Goal: Information Seeking & Learning: Learn about a topic

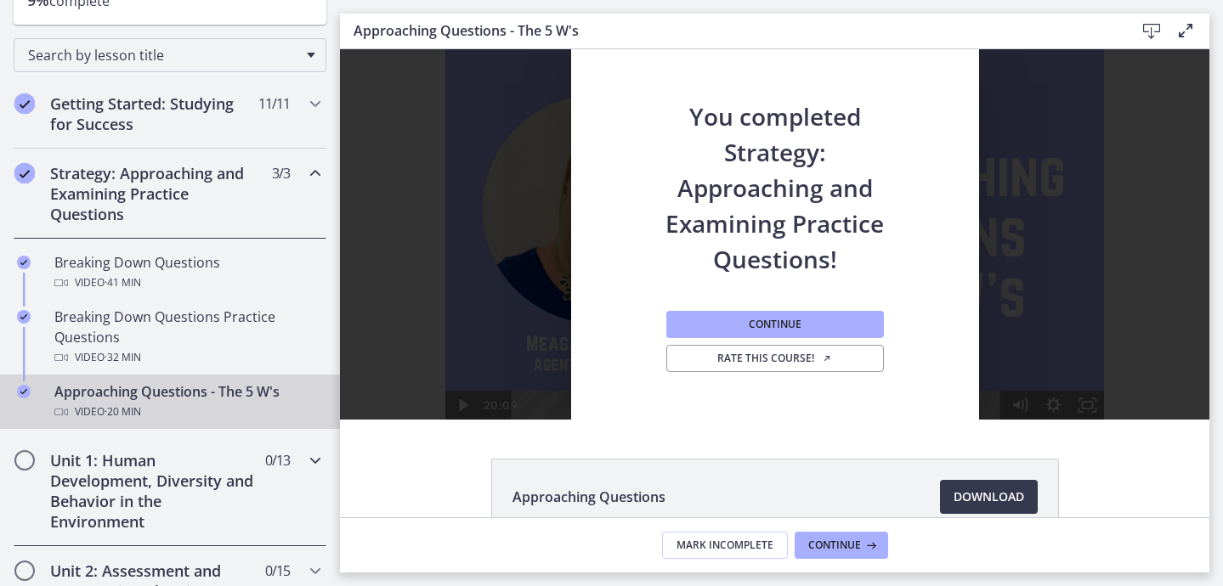
click at [316, 459] on icon "Chapters" at bounding box center [315, 460] width 20 height 20
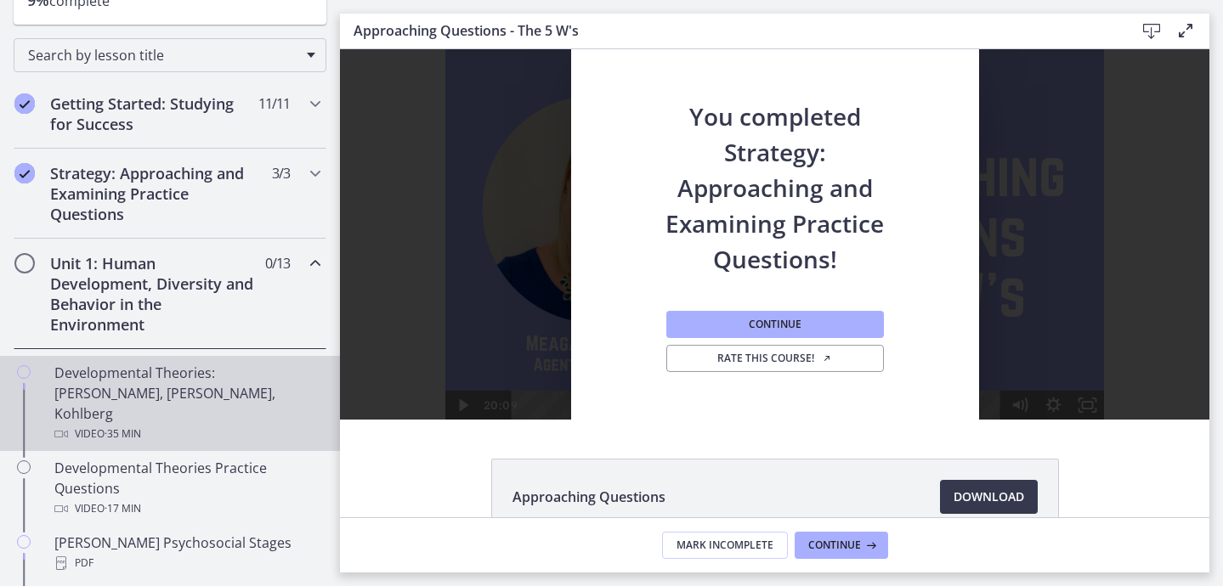
scroll to position [309, 0]
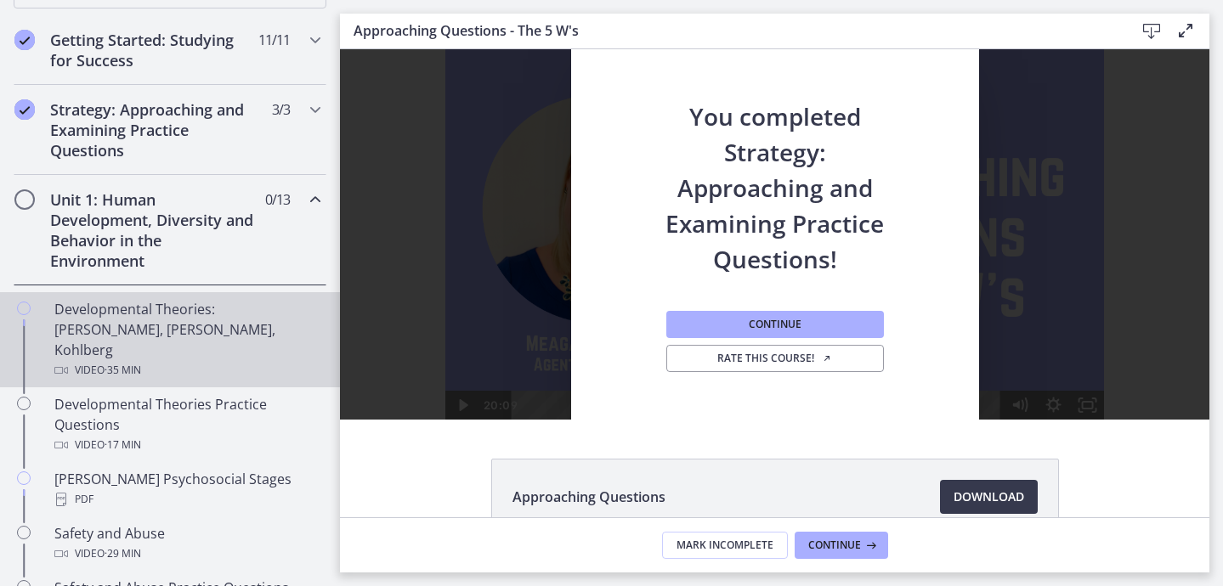
click at [183, 331] on div "Developmental Theories: [PERSON_NAME], [PERSON_NAME], Kohlberg Video · 35 min" at bounding box center [186, 340] width 265 height 82
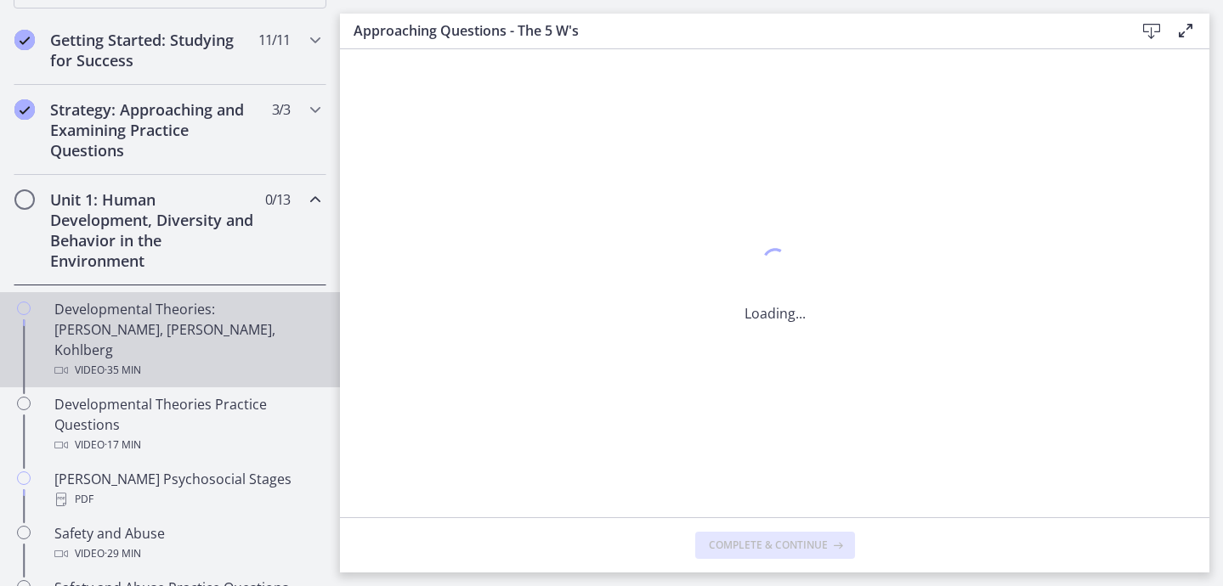
click at [183, 331] on div "Developmental Theories: [PERSON_NAME], [PERSON_NAME], Kohlberg Video · 35 min" at bounding box center [186, 340] width 265 height 82
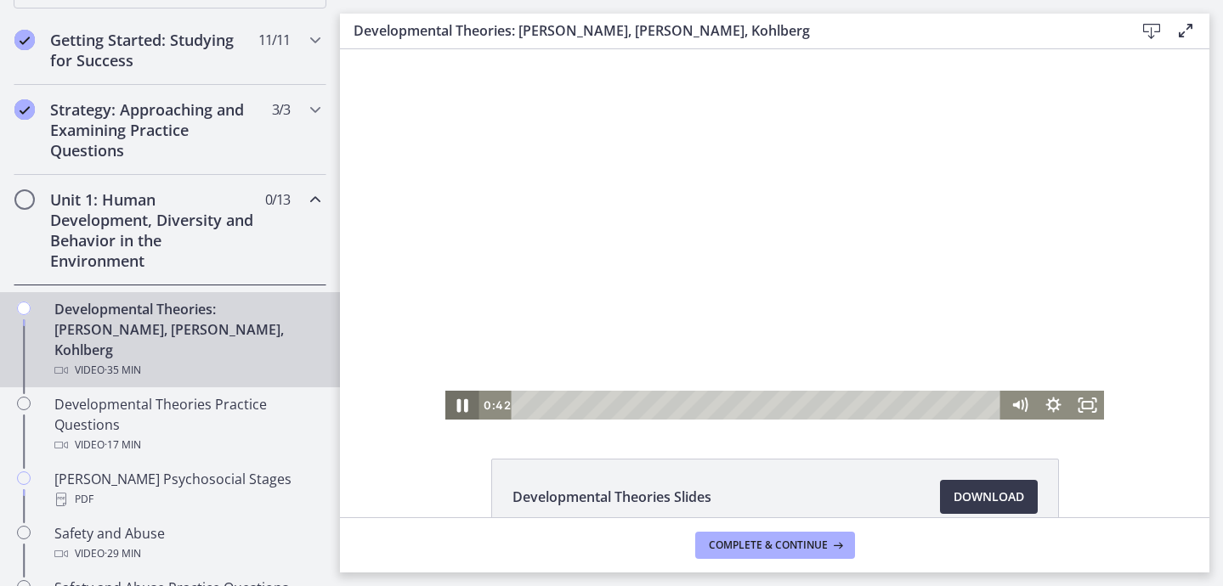
click at [464, 402] on icon "Pause" at bounding box center [462, 406] width 11 height 14
click at [467, 402] on icon "Play Video" at bounding box center [464, 405] width 41 height 35
click at [460, 405] on icon "Pause" at bounding box center [462, 405] width 9 height 11
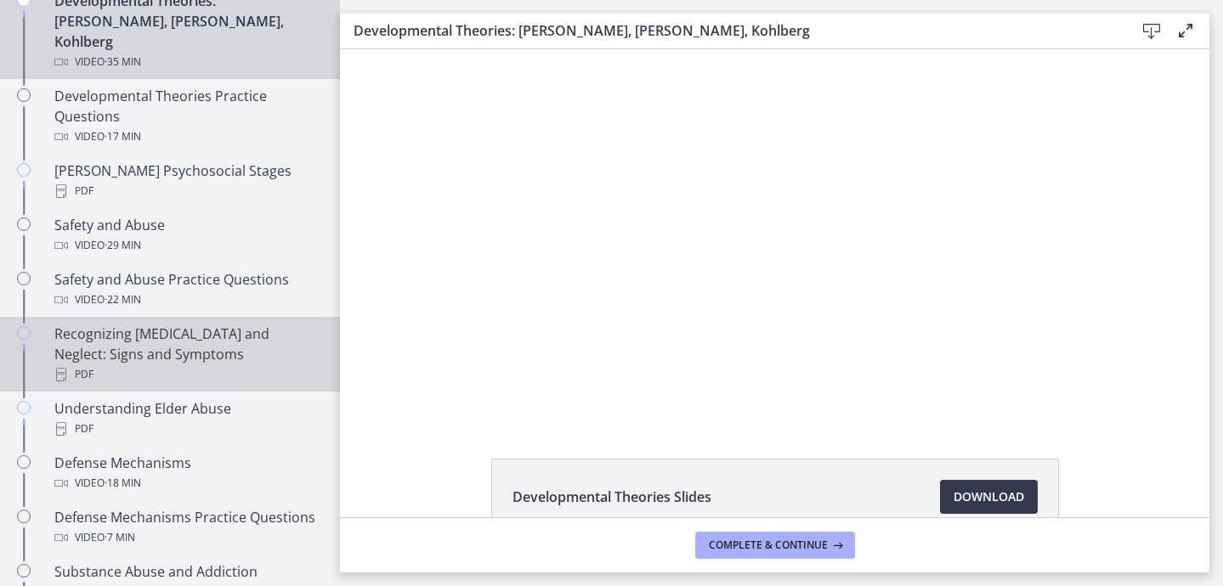
scroll to position [597, 0]
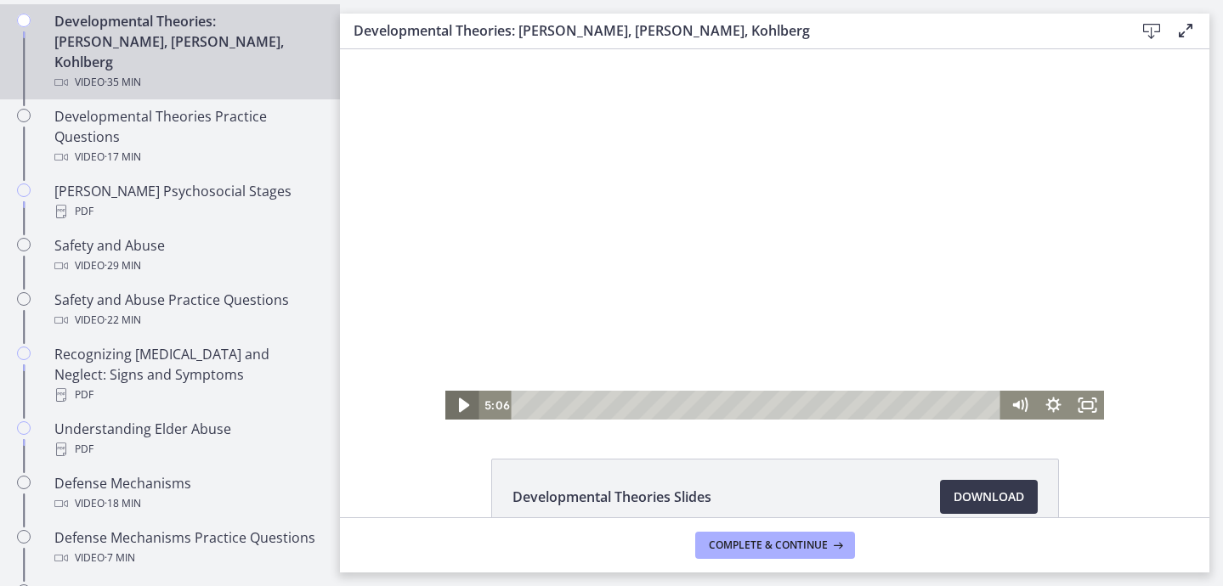
click at [459, 413] on icon "Play Video" at bounding box center [464, 405] width 41 height 35
click at [467, 406] on icon "Pause" at bounding box center [462, 405] width 34 height 29
click at [467, 406] on icon "Play Video" at bounding box center [464, 405] width 41 height 35
click at [467, 406] on icon "Pause" at bounding box center [462, 405] width 34 height 29
click at [467, 406] on icon "Play Video" at bounding box center [463, 405] width 34 height 29
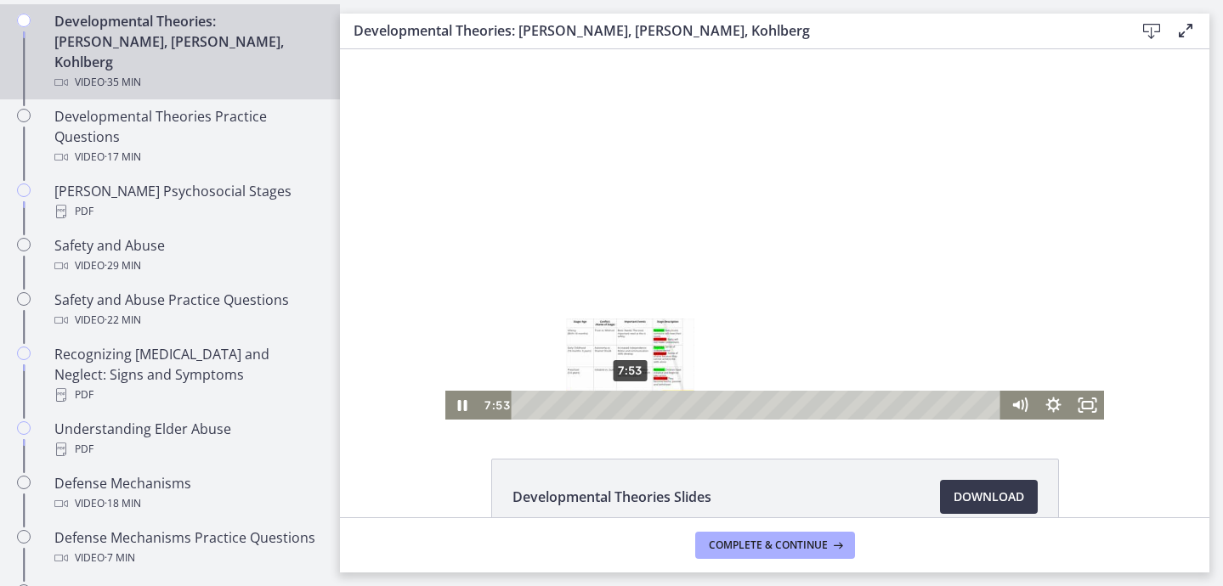
click at [631, 406] on div "7:53" at bounding box center [758, 405] width 469 height 29
click at [655, 359] on div at bounding box center [774, 234] width 659 height 371
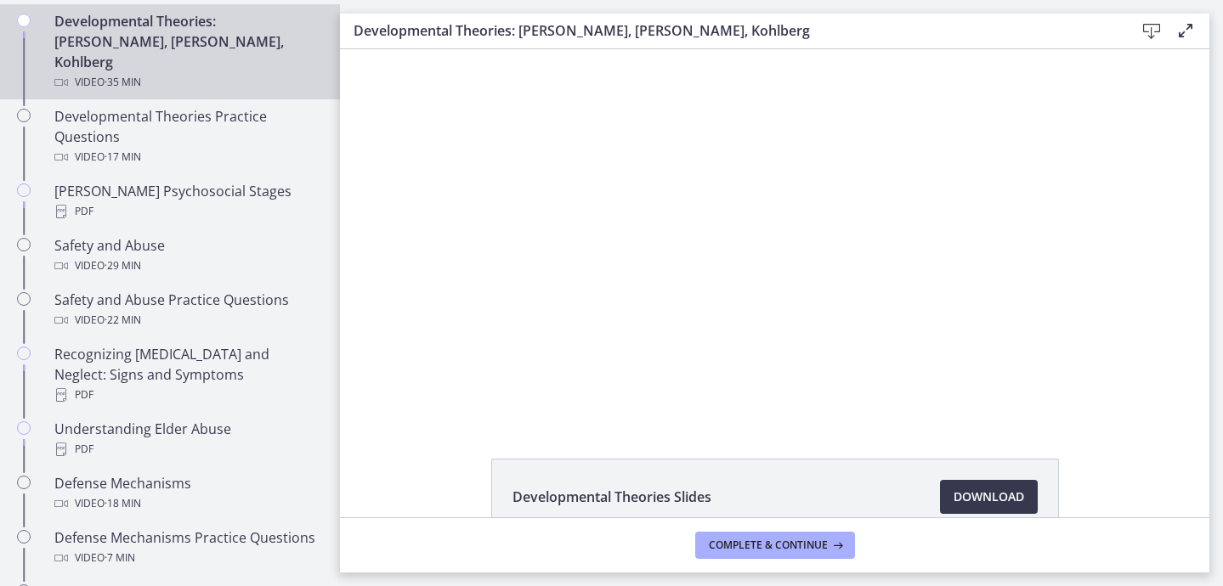
click at [655, 356] on div at bounding box center [774, 234] width 659 height 371
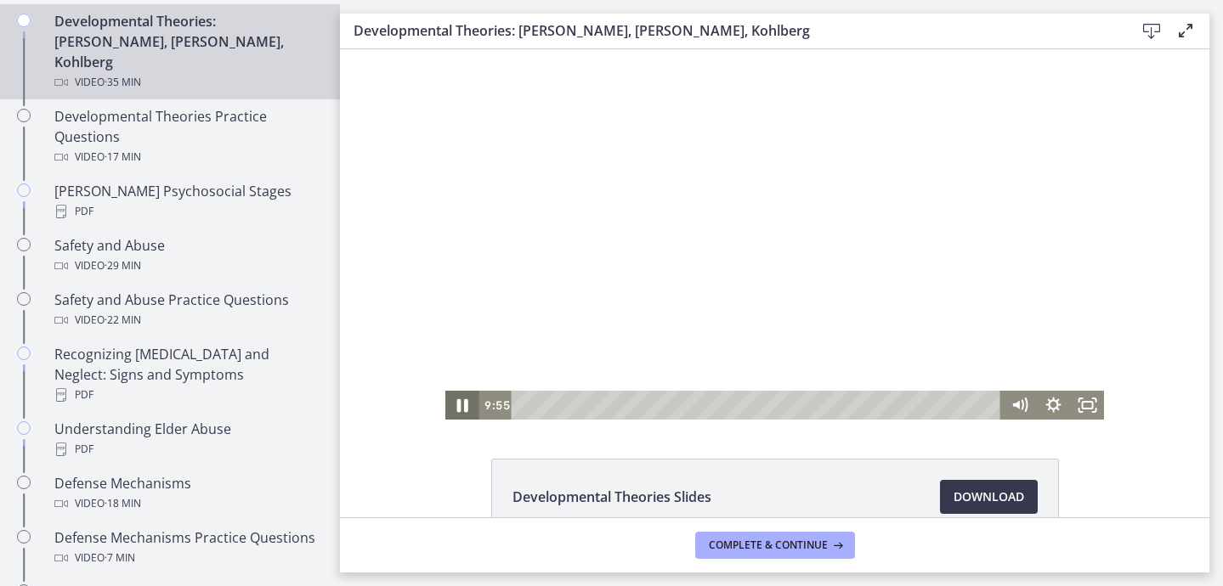
click at [463, 398] on icon "Pause" at bounding box center [462, 405] width 41 height 35
click at [463, 398] on icon "Play Video" at bounding box center [463, 405] width 34 height 29
click at [463, 395] on icon "Pause" at bounding box center [462, 405] width 34 height 29
click at [466, 403] on icon "Play Video" at bounding box center [463, 405] width 34 height 29
click at [462, 411] on icon "Pause" at bounding box center [462, 405] width 41 height 35
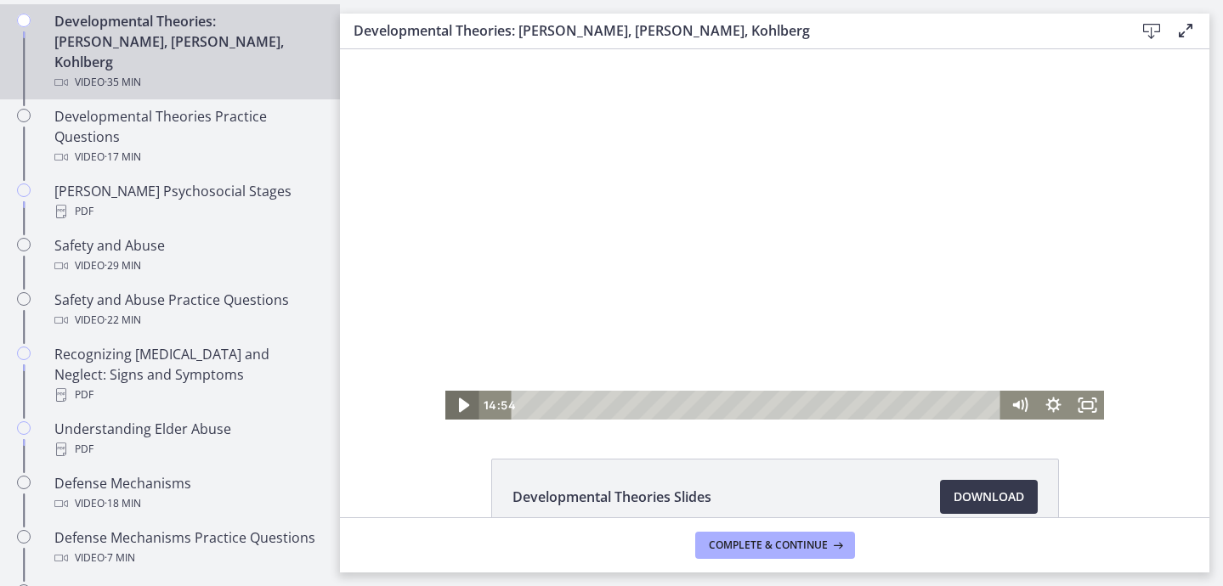
click at [462, 411] on icon "Play Video" at bounding box center [464, 405] width 41 height 35
click at [462, 408] on icon "Pause" at bounding box center [462, 405] width 34 height 29
click at [462, 408] on icon "Play Video" at bounding box center [464, 406] width 10 height 14
click at [462, 408] on icon "Pause" at bounding box center [462, 405] width 41 height 35
click at [462, 408] on icon "Play Video" at bounding box center [464, 406] width 10 height 14
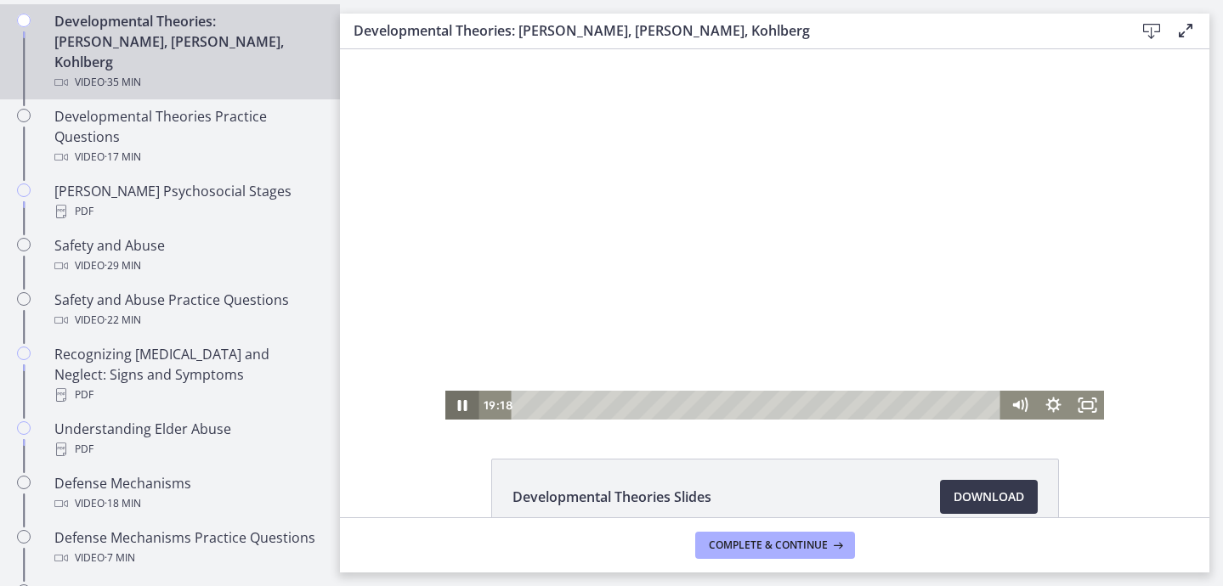
click at [462, 408] on icon "Pause" at bounding box center [462, 405] width 34 height 29
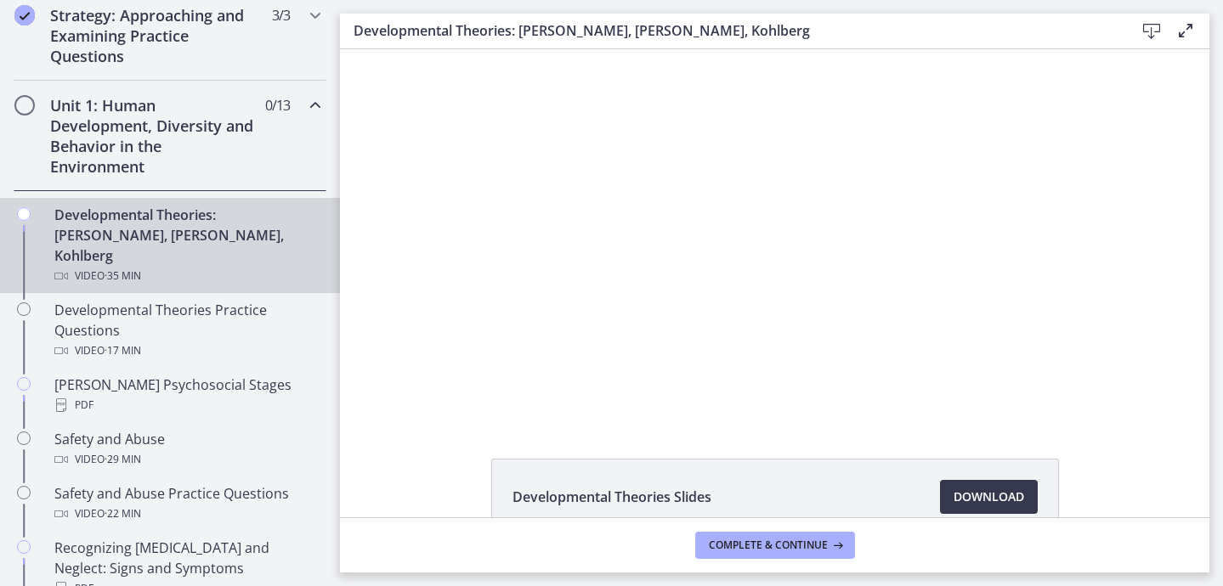
scroll to position [412, 0]
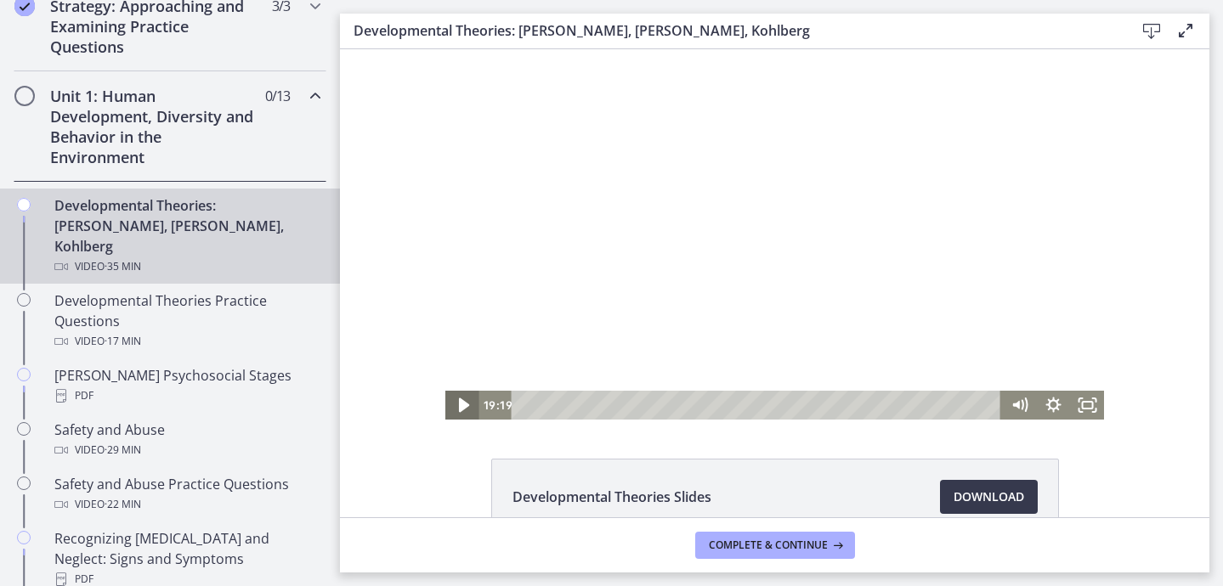
click at [458, 407] on icon "Play Video" at bounding box center [464, 405] width 41 height 35
click at [458, 406] on icon "Play Video" at bounding box center [464, 405] width 41 height 35
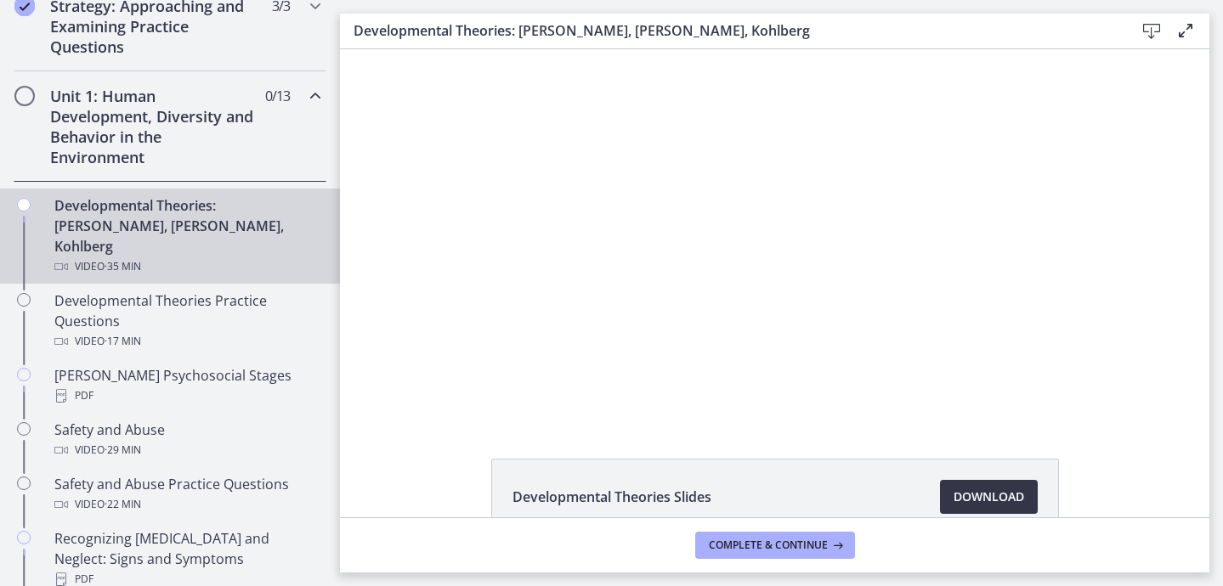
click at [987, 508] on link "Download Opens in a new window" at bounding box center [989, 497] width 98 height 34
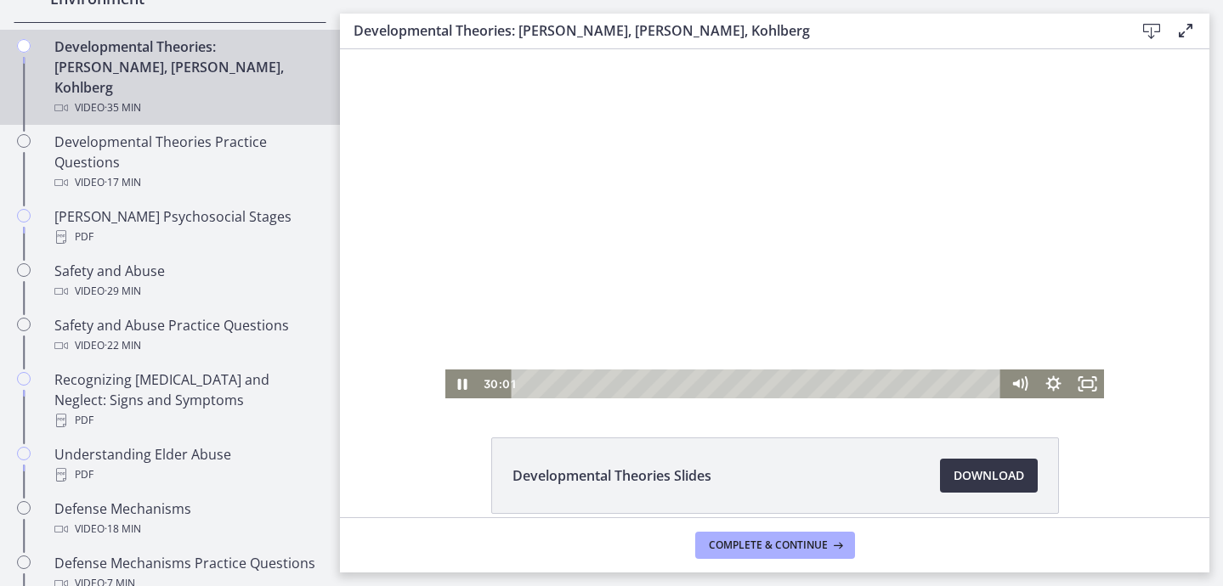
scroll to position [23, 0]
click at [467, 383] on icon "Pause" at bounding box center [462, 384] width 11 height 14
click at [467, 383] on icon "Play Video" at bounding box center [463, 383] width 8 height 12
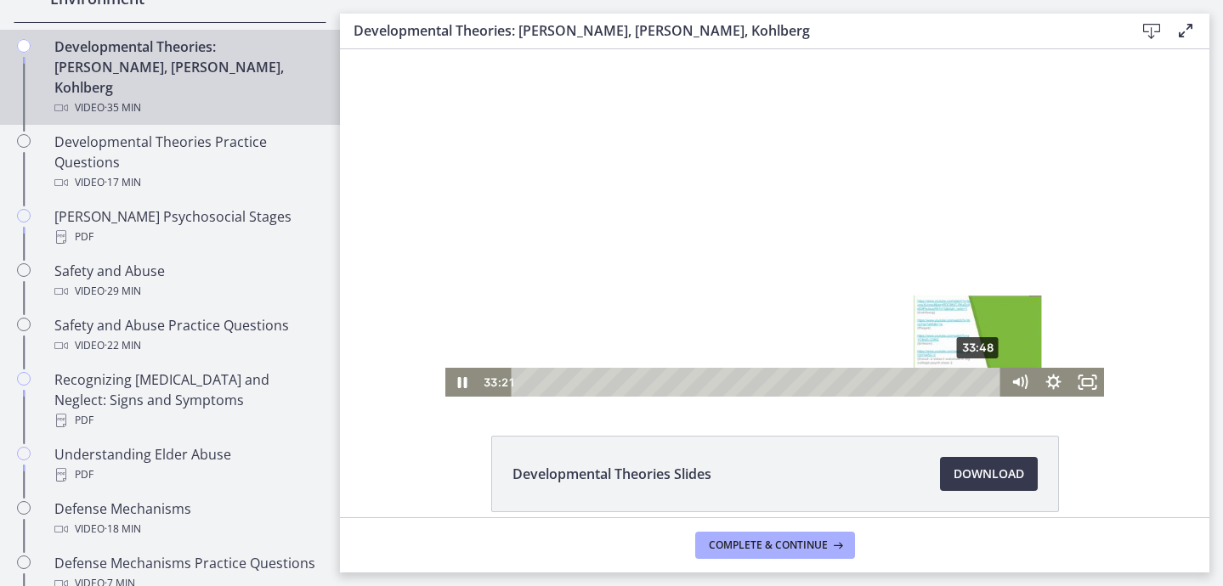
click at [980, 382] on div "33:48" at bounding box center [758, 382] width 469 height 29
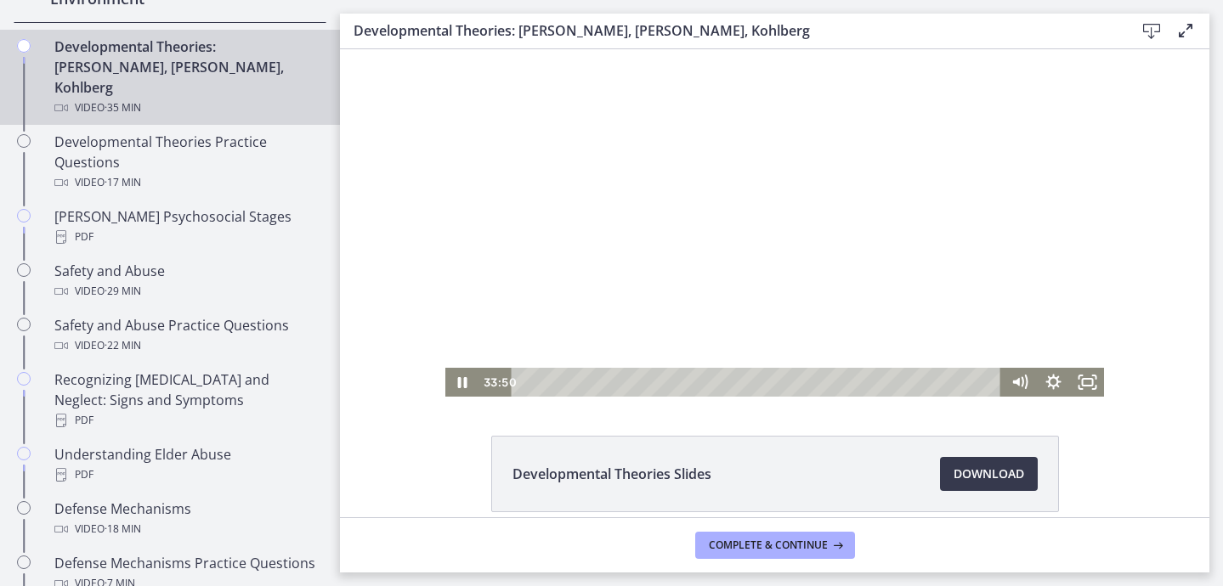
scroll to position [0, 0]
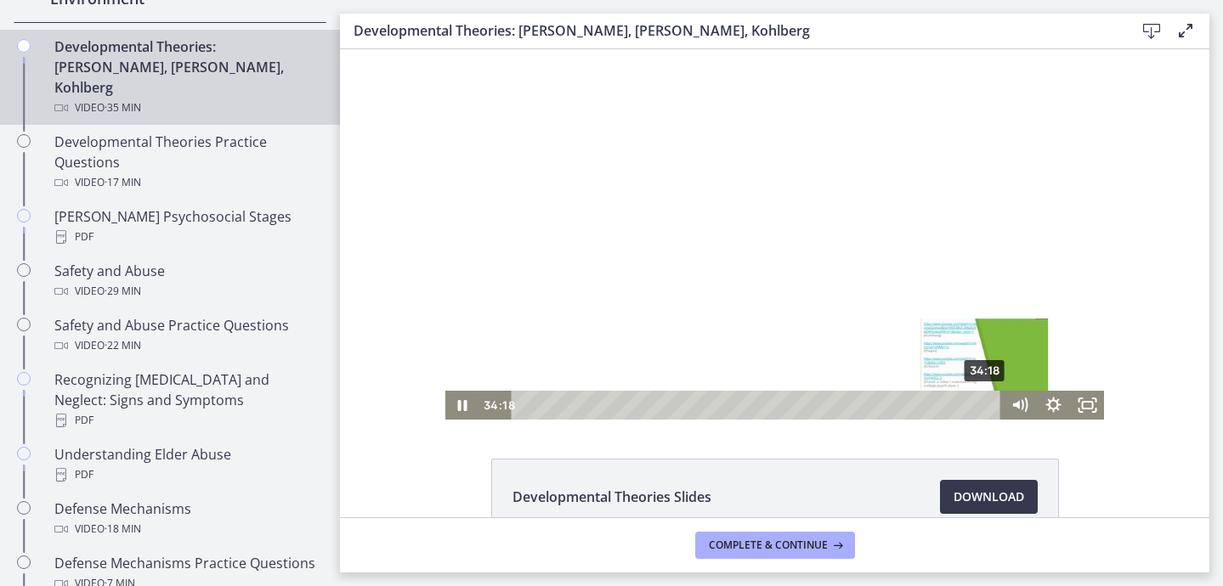
click at [987, 405] on div "34:18" at bounding box center [758, 405] width 469 height 29
click at [989, 405] on div "Playbar" at bounding box center [985, 404] width 9 height 9
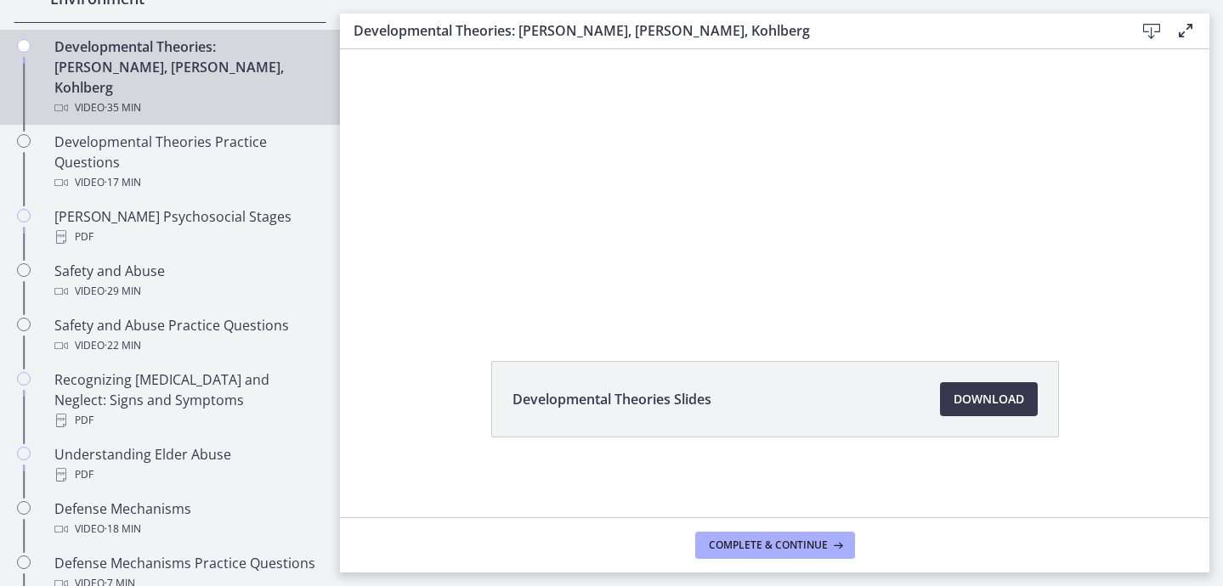
scroll to position [61, 0]
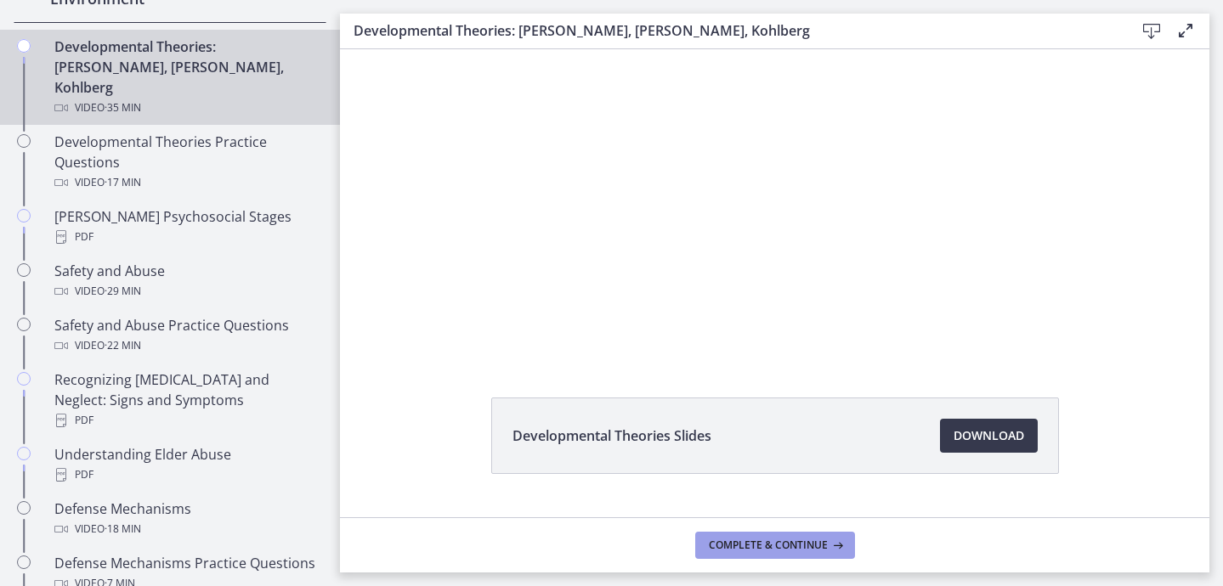
click at [774, 539] on span "Complete & continue" at bounding box center [768, 546] width 119 height 14
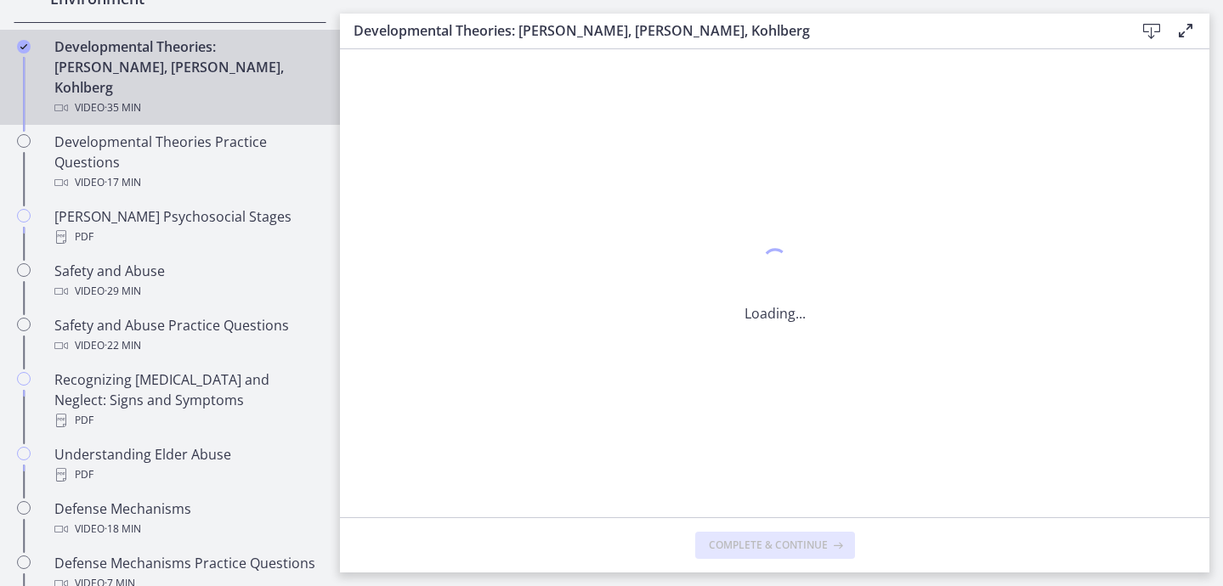
scroll to position [0, 0]
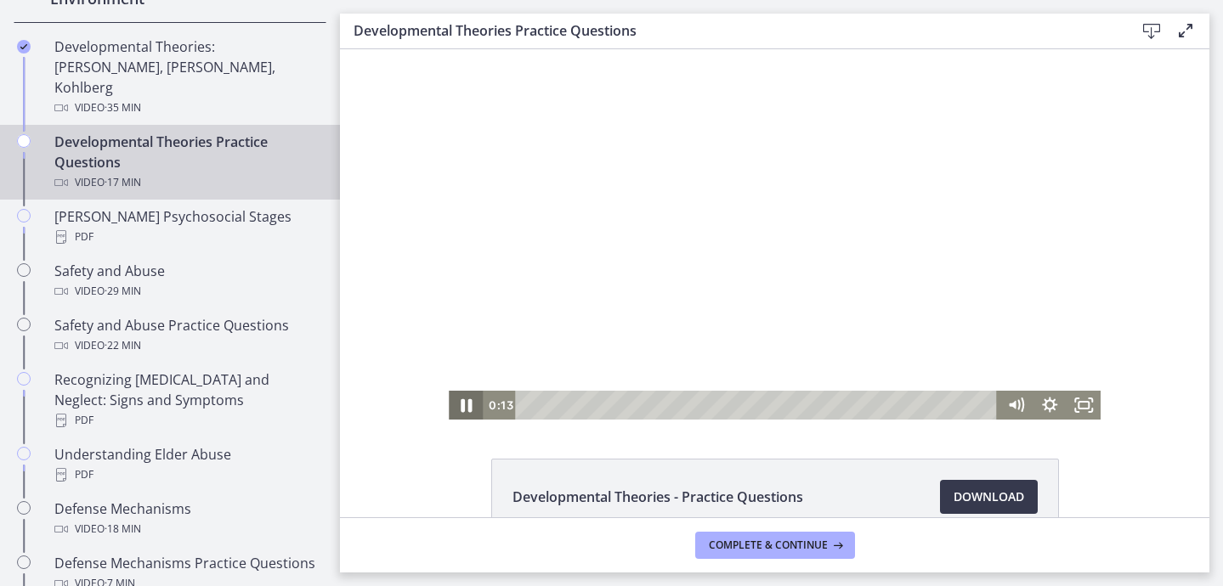
click at [472, 408] on icon "Pause" at bounding box center [465, 405] width 41 height 35
click at [472, 408] on icon "Play Video" at bounding box center [467, 405] width 34 height 29
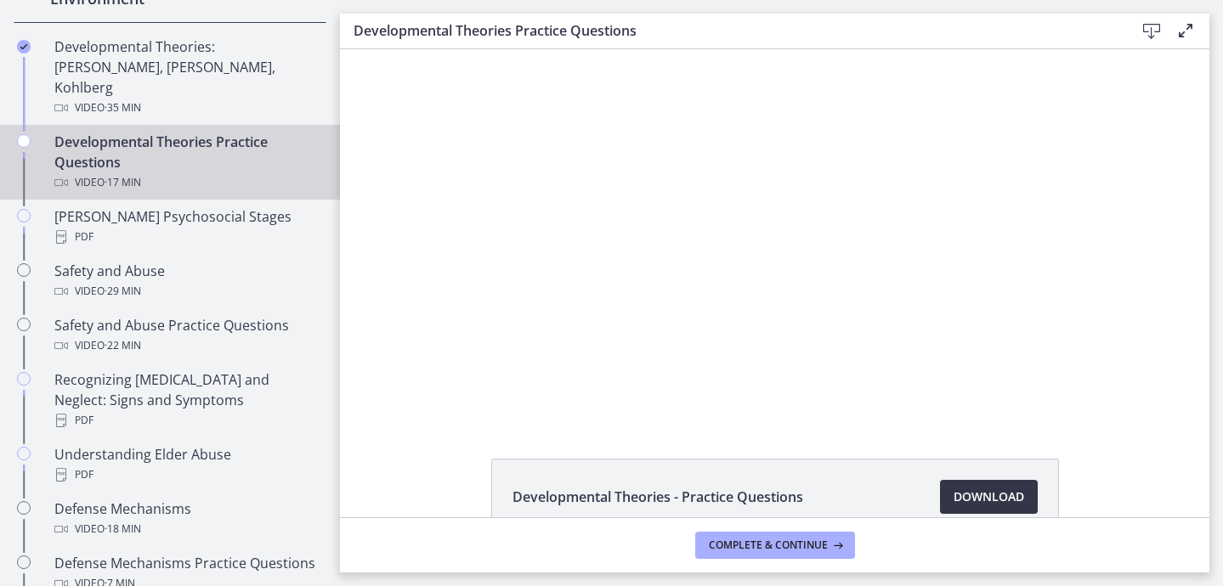
click at [1007, 496] on span "Download Opens in a new window" at bounding box center [989, 497] width 71 height 20
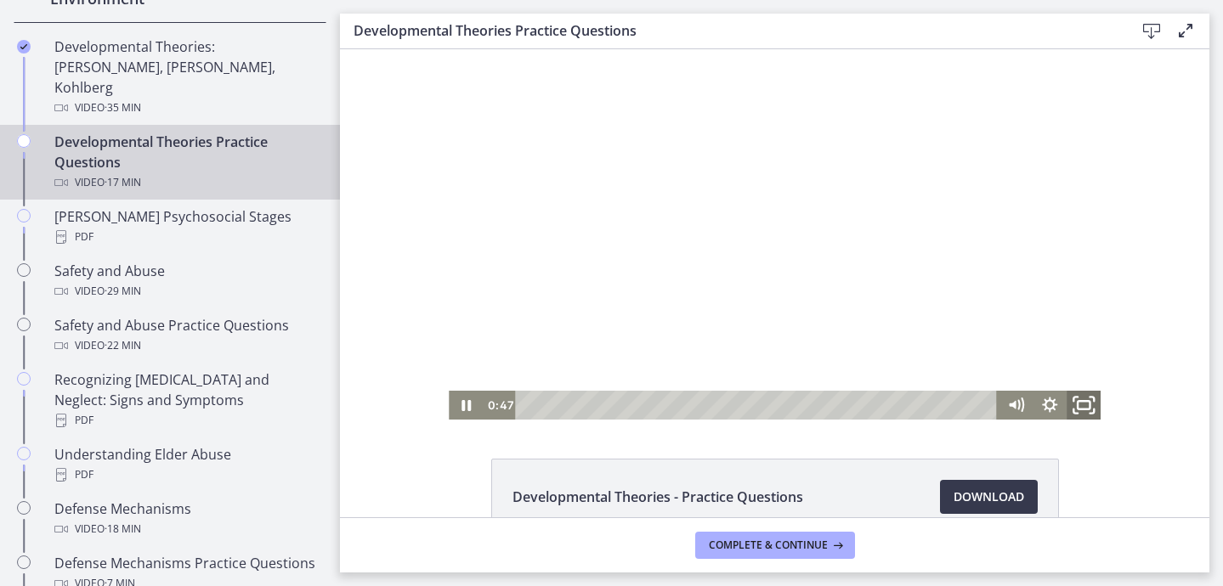
click at [1083, 413] on icon "Fullscreen" at bounding box center [1083, 405] width 41 height 35
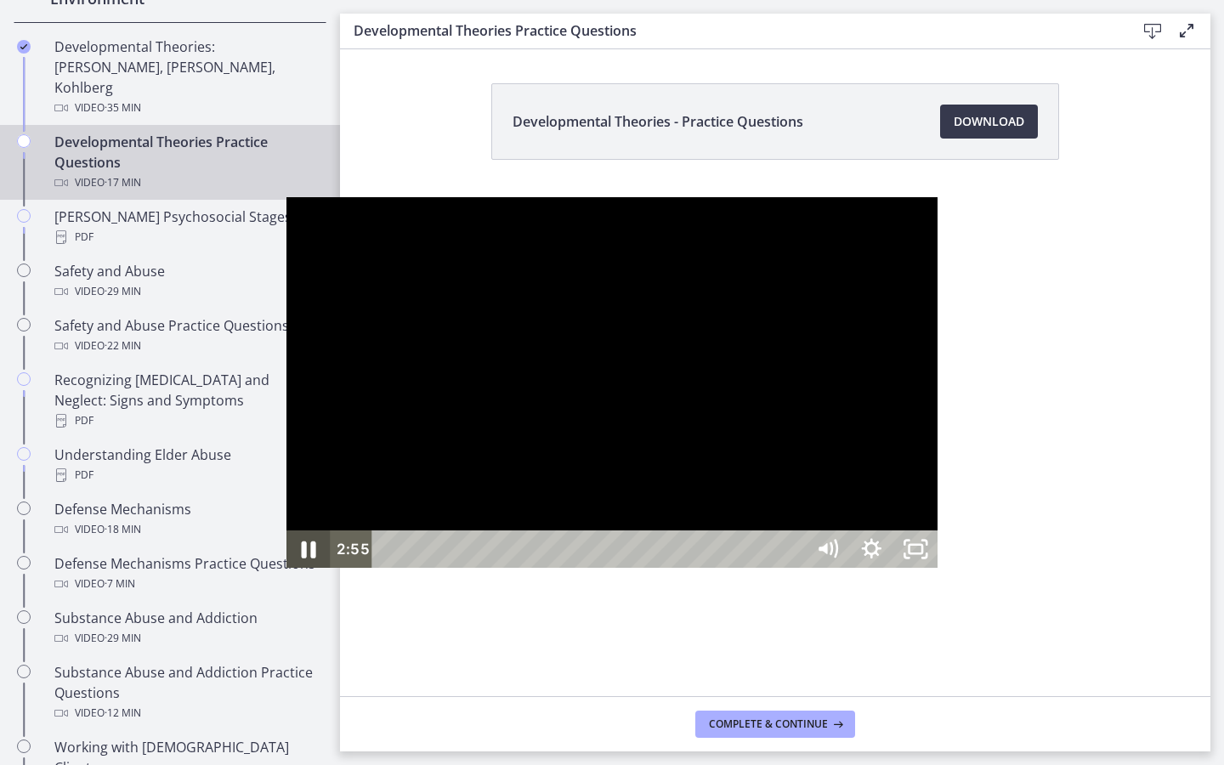
click at [282, 572] on icon "Pause" at bounding box center [308, 549] width 53 height 45
click at [303, 558] on icon "Play Video" at bounding box center [310, 549] width 14 height 19
click at [303, 557] on icon "Pause" at bounding box center [309, 549] width 12 height 14
click at [938, 568] on icon "Unfullscreen" at bounding box center [915, 548] width 44 height 37
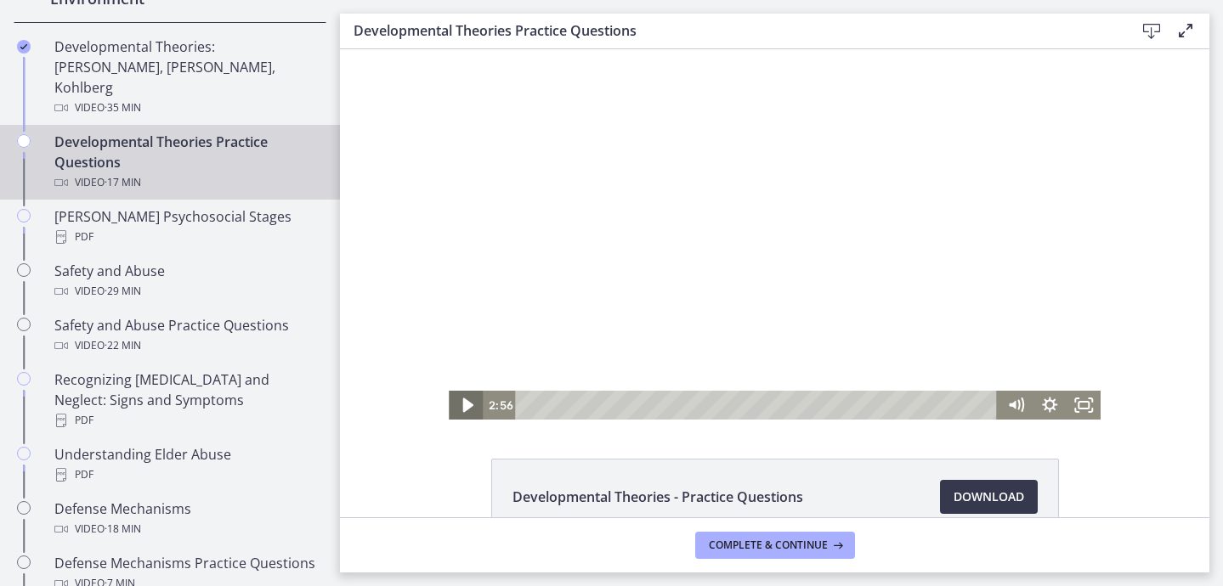
click at [461, 411] on icon "Play Video" at bounding box center [467, 405] width 41 height 35
click at [459, 406] on icon "Pause" at bounding box center [466, 405] width 34 height 29
click at [471, 404] on icon "Play Video" at bounding box center [467, 405] width 41 height 35
click at [471, 404] on icon "Pause" at bounding box center [466, 406] width 11 height 14
click at [471, 405] on icon "Play Video" at bounding box center [467, 406] width 10 height 14
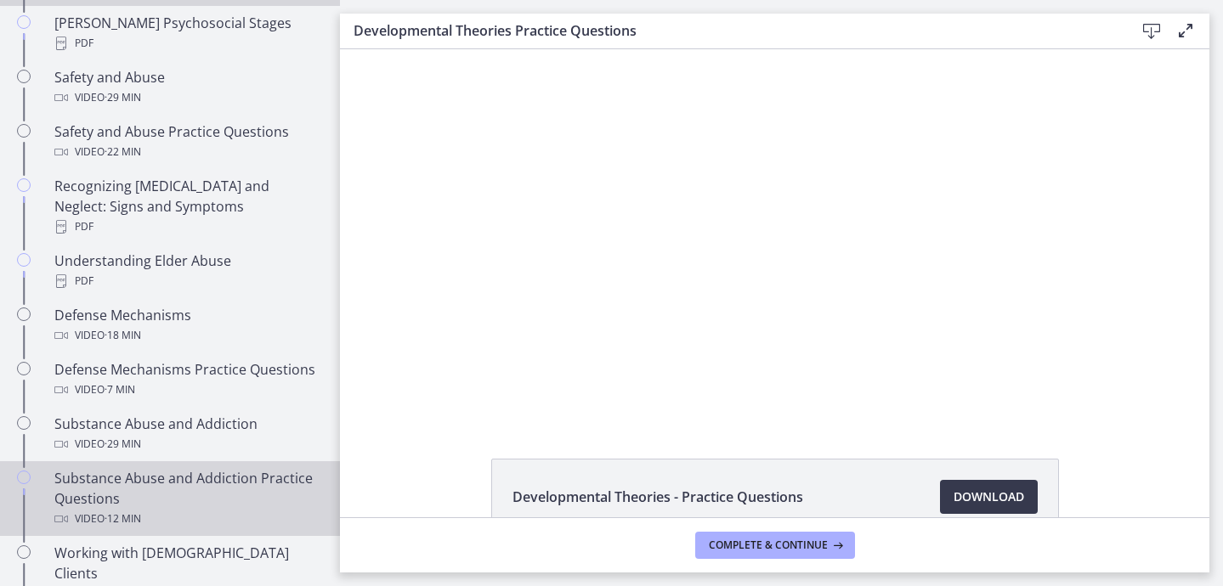
scroll to position [756, 0]
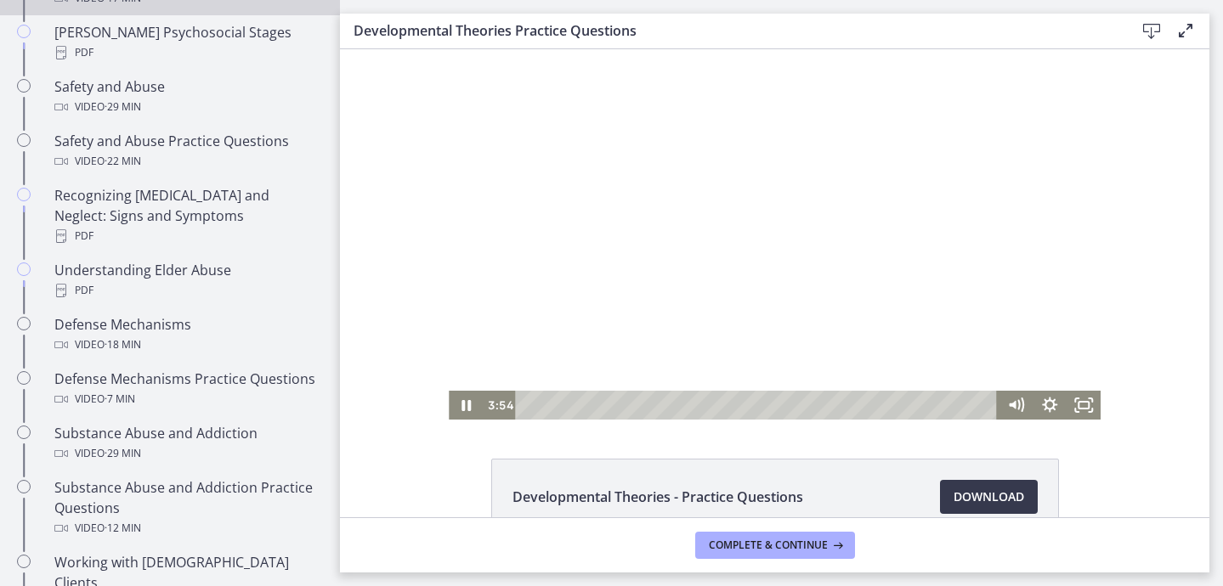
click at [774, 295] on div at bounding box center [775, 234] width 652 height 371
click at [464, 409] on icon "Play Video" at bounding box center [467, 405] width 8 height 12
click at [464, 409] on icon "Pause" at bounding box center [466, 406] width 11 height 14
click at [677, 404] on div "5:33" at bounding box center [759, 405] width 462 height 29
click at [669, 405] on div "5:16" at bounding box center [759, 405] width 462 height 29
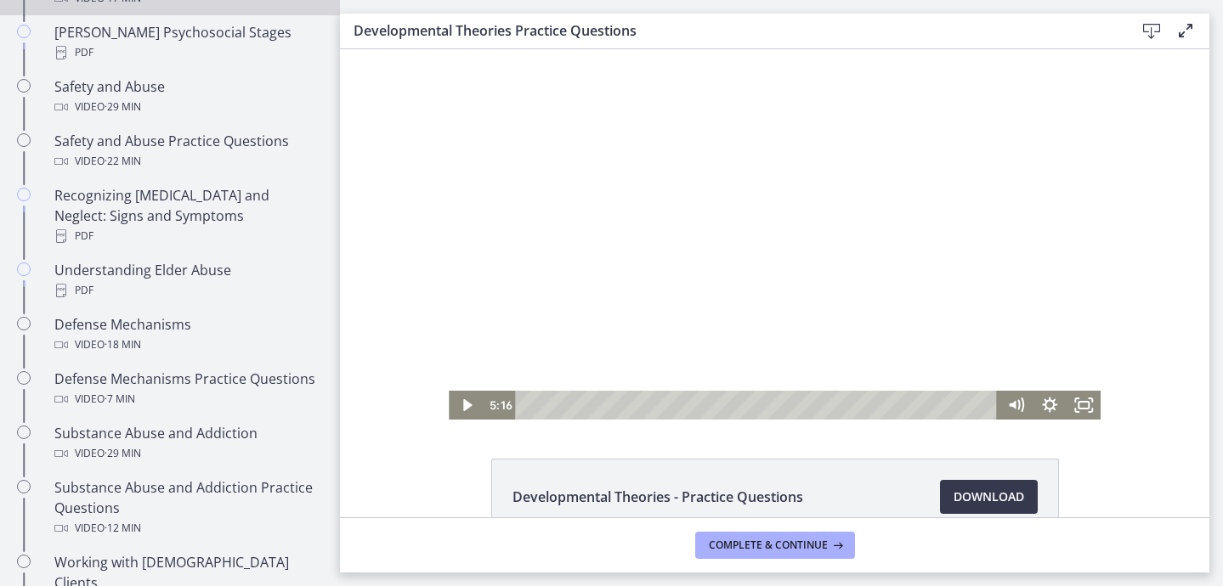
click at [673, 340] on div at bounding box center [775, 234] width 652 height 371
click at [659, 404] on div "4:53" at bounding box center [759, 405] width 462 height 29
click at [460, 409] on icon "Pause" at bounding box center [465, 405] width 41 height 35
click at [460, 409] on icon "Play Video" at bounding box center [467, 405] width 41 height 35
click at [460, 409] on icon "Pause" at bounding box center [465, 405] width 41 height 35
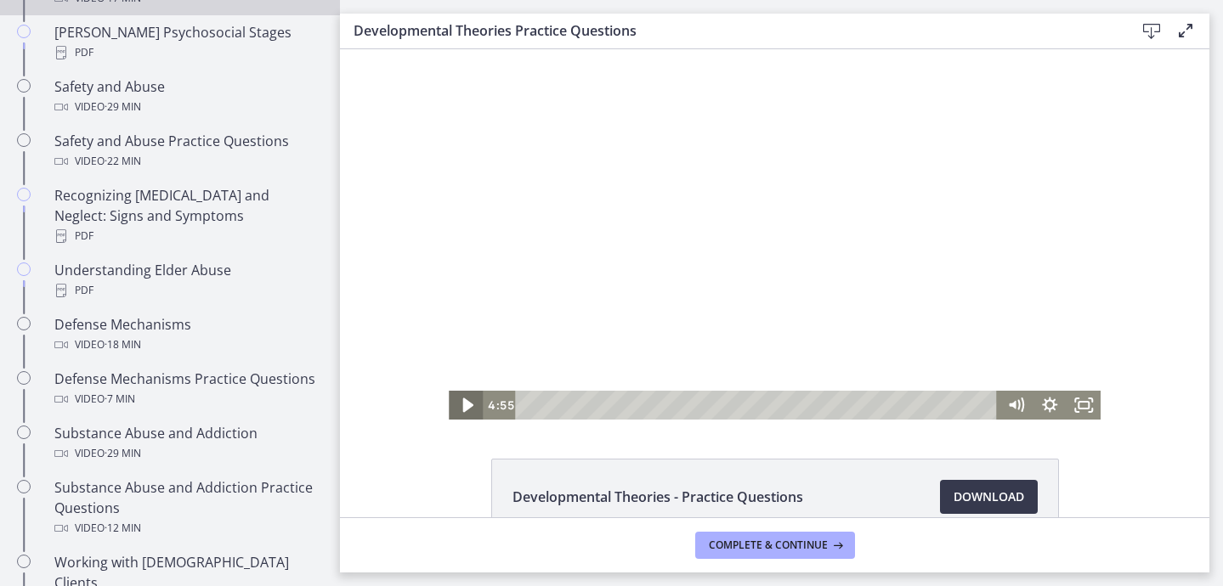
click at [460, 409] on icon "Play Video" at bounding box center [467, 405] width 41 height 35
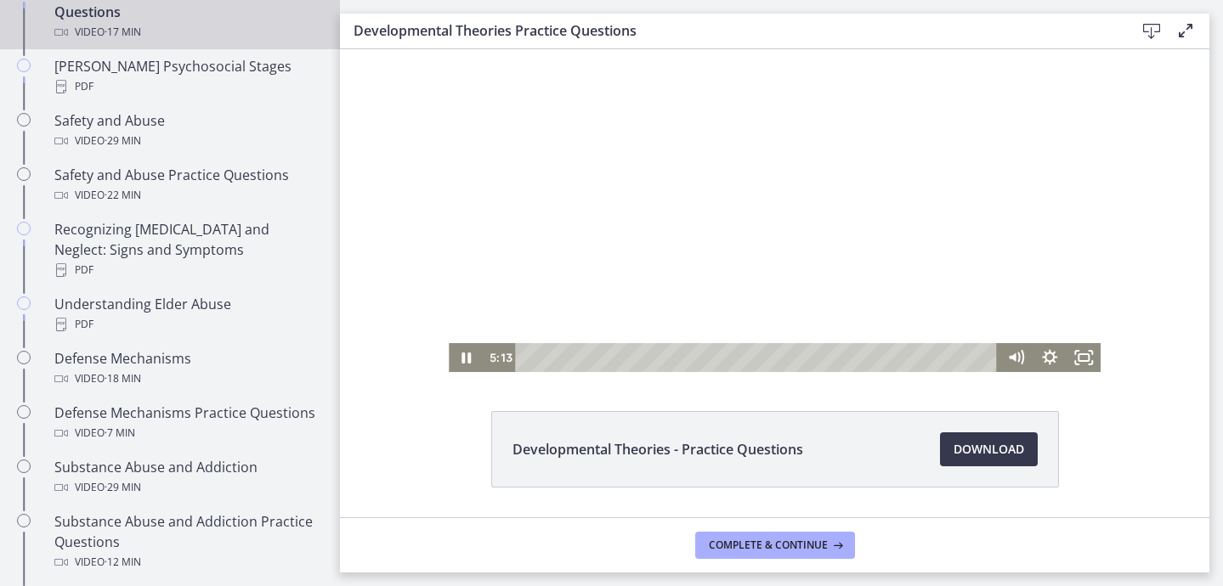
scroll to position [0, 0]
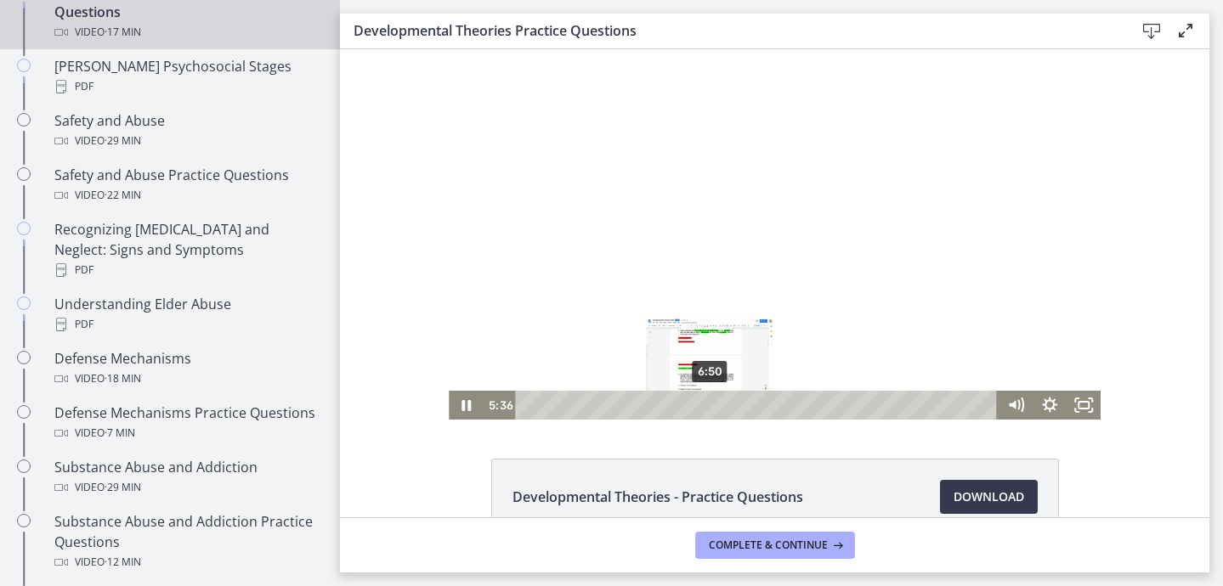
click at [711, 403] on div "6:50" at bounding box center [759, 405] width 462 height 29
click at [462, 402] on icon "Pause" at bounding box center [466, 405] width 9 height 11
click at [467, 408] on icon "Play Video" at bounding box center [467, 406] width 10 height 14
click at [465, 410] on icon "Pause" at bounding box center [466, 406] width 11 height 14
click at [462, 406] on icon "Play Video" at bounding box center [467, 405] width 41 height 35
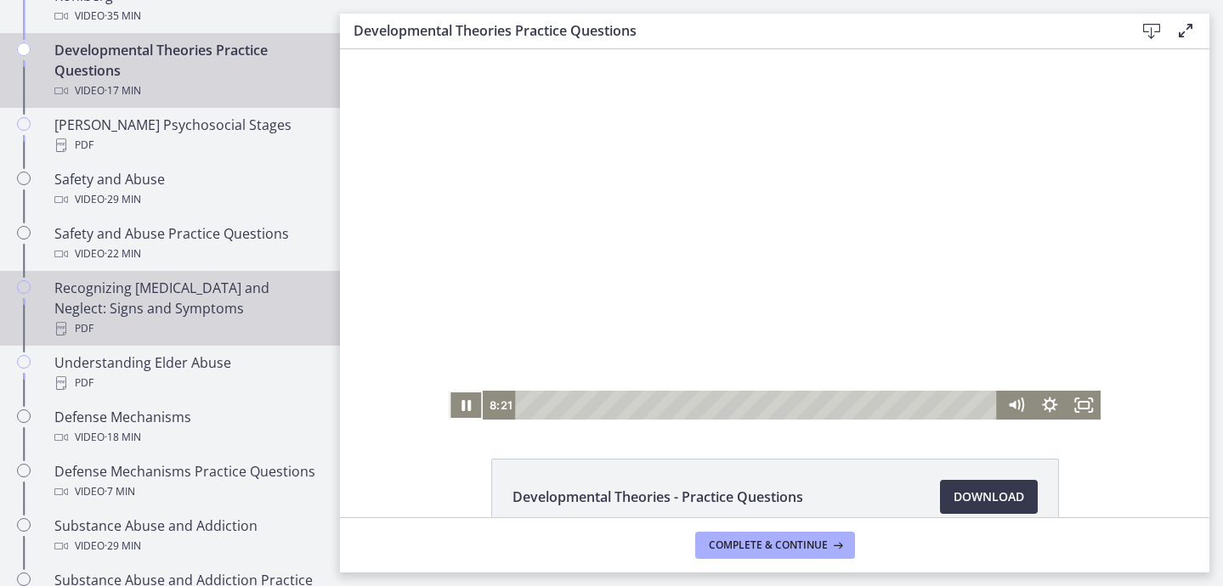
scroll to position [666, 0]
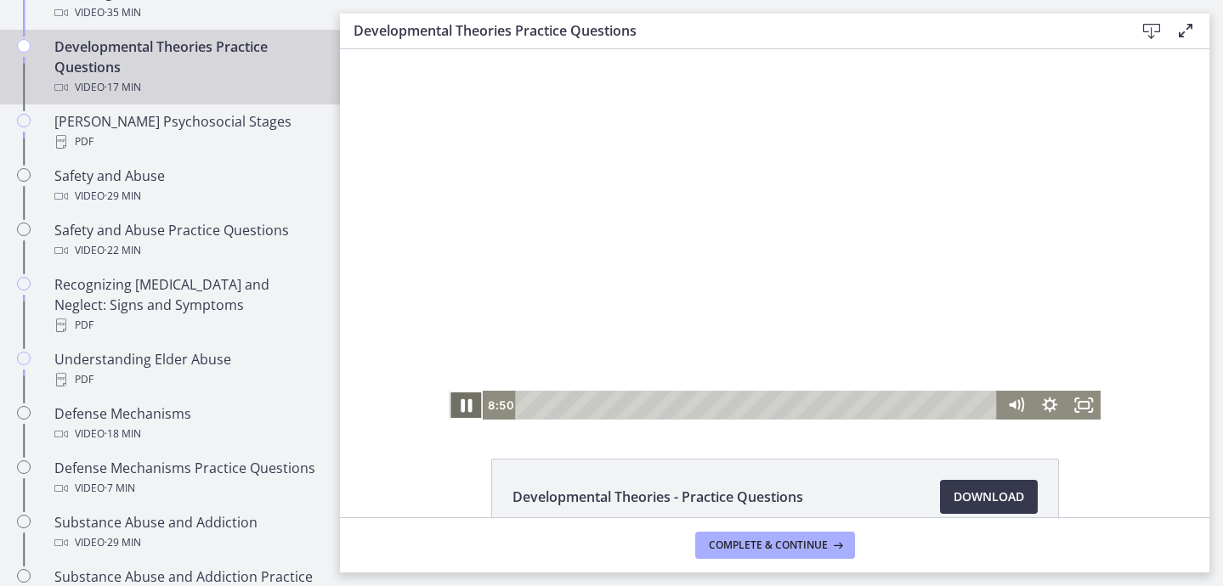
click at [464, 403] on icon "Pause" at bounding box center [466, 406] width 11 height 14
click at [464, 403] on icon "Play Video" at bounding box center [467, 405] width 8 height 12
click at [763, 405] on div "8:48" at bounding box center [759, 405] width 462 height 29
click at [758, 405] on div "8:36" at bounding box center [759, 405] width 462 height 29
click at [755, 406] on div "Playbar" at bounding box center [753, 404] width 9 height 9
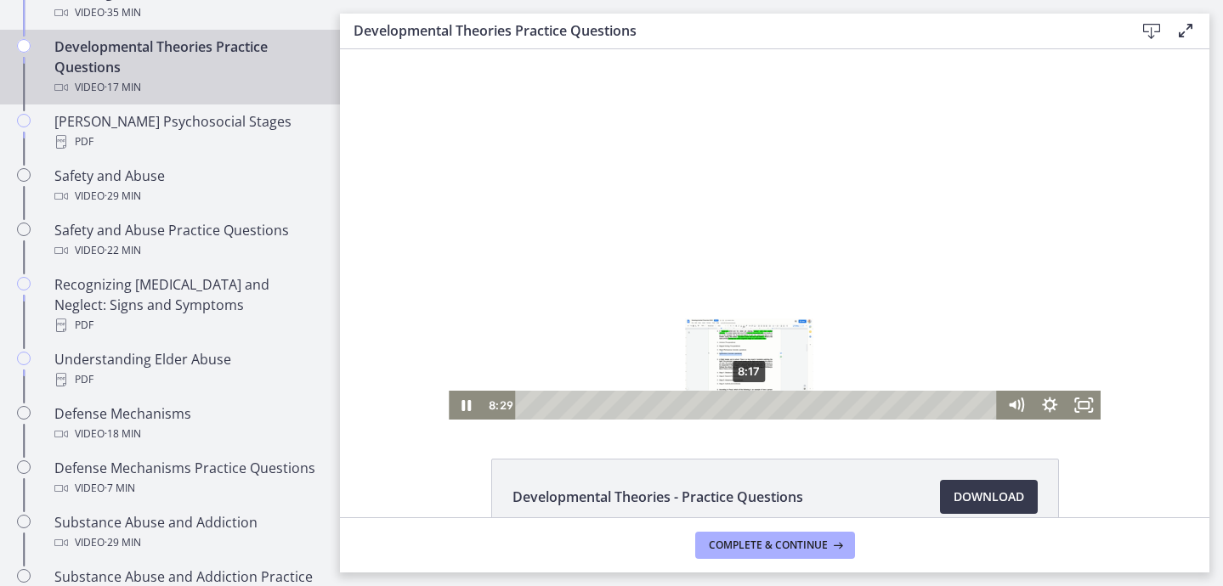
click at [750, 406] on div "Playbar" at bounding box center [754, 404] width 9 height 9
click at [467, 405] on icon "Pause" at bounding box center [466, 405] width 34 height 29
click at [467, 405] on icon "Play Video" at bounding box center [467, 406] width 10 height 14
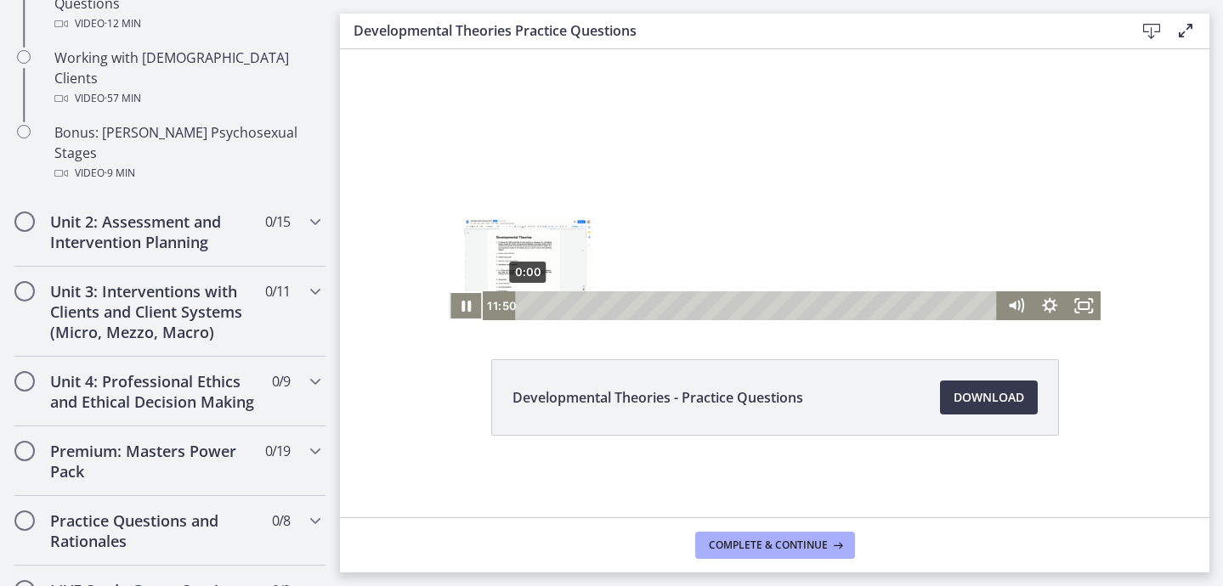
scroll to position [0, 0]
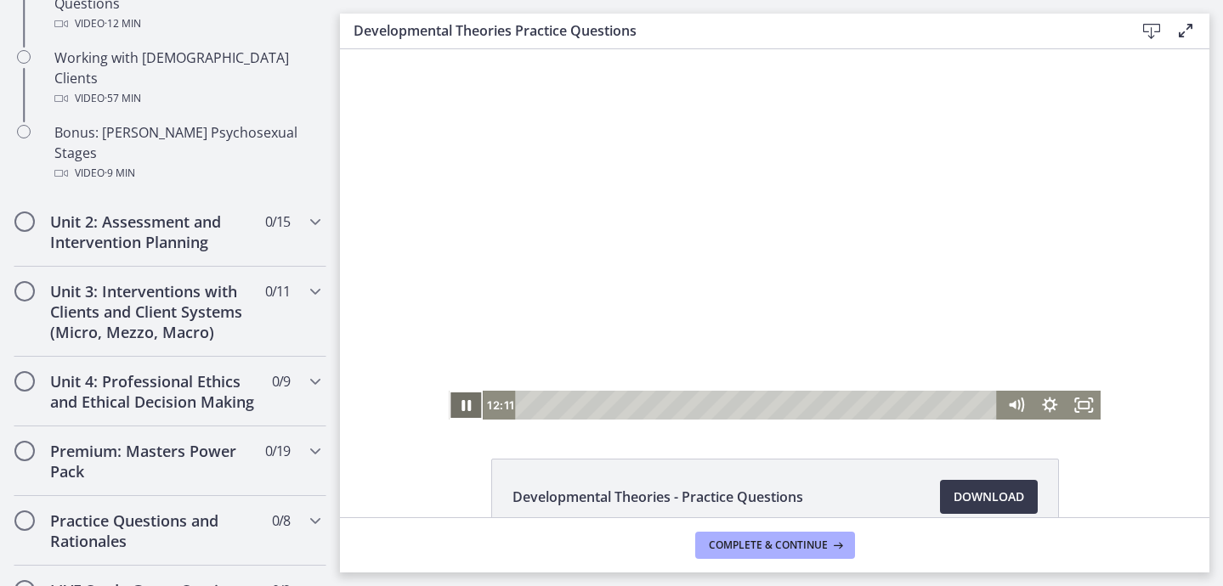
click at [459, 403] on icon "Pause" at bounding box center [466, 405] width 34 height 29
click at [471, 411] on icon "Play Video" at bounding box center [467, 405] width 41 height 35
click at [879, 409] on div "13:07" at bounding box center [759, 405] width 462 height 29
click at [464, 405] on icon "Pause" at bounding box center [466, 406] width 11 height 14
click at [465, 405] on icon "Play Video" at bounding box center [467, 405] width 8 height 12
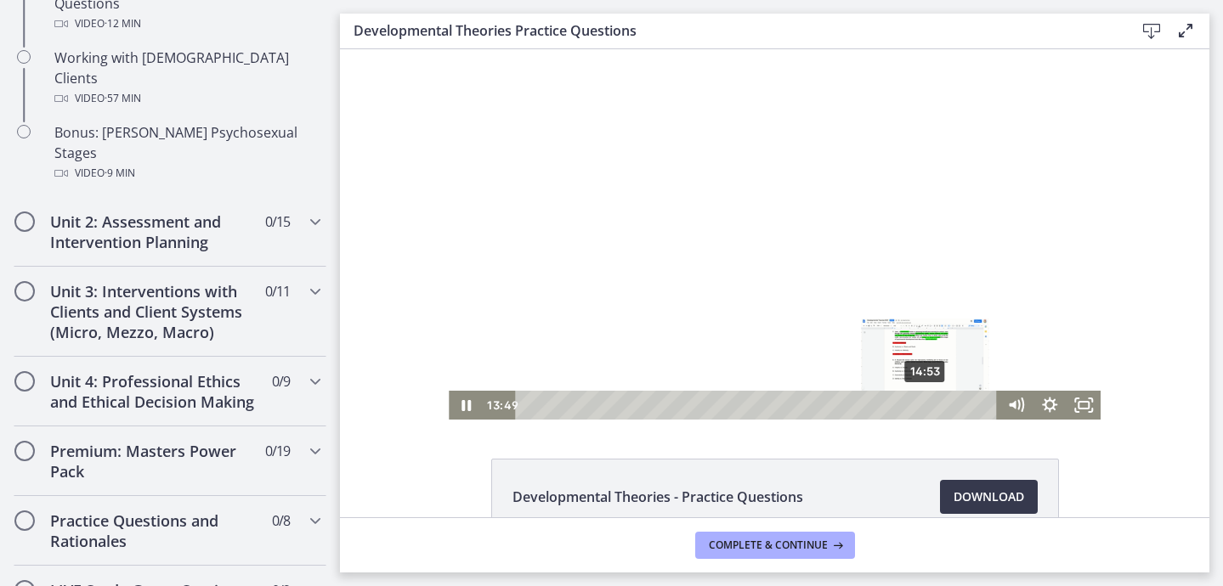
click at [926, 405] on div "14:53" at bounding box center [759, 405] width 462 height 29
click at [940, 405] on div "15:24" at bounding box center [759, 405] width 462 height 29
click at [468, 406] on icon "Pause" at bounding box center [466, 405] width 9 height 11
click at [463, 406] on icon "Play Video" at bounding box center [467, 406] width 10 height 14
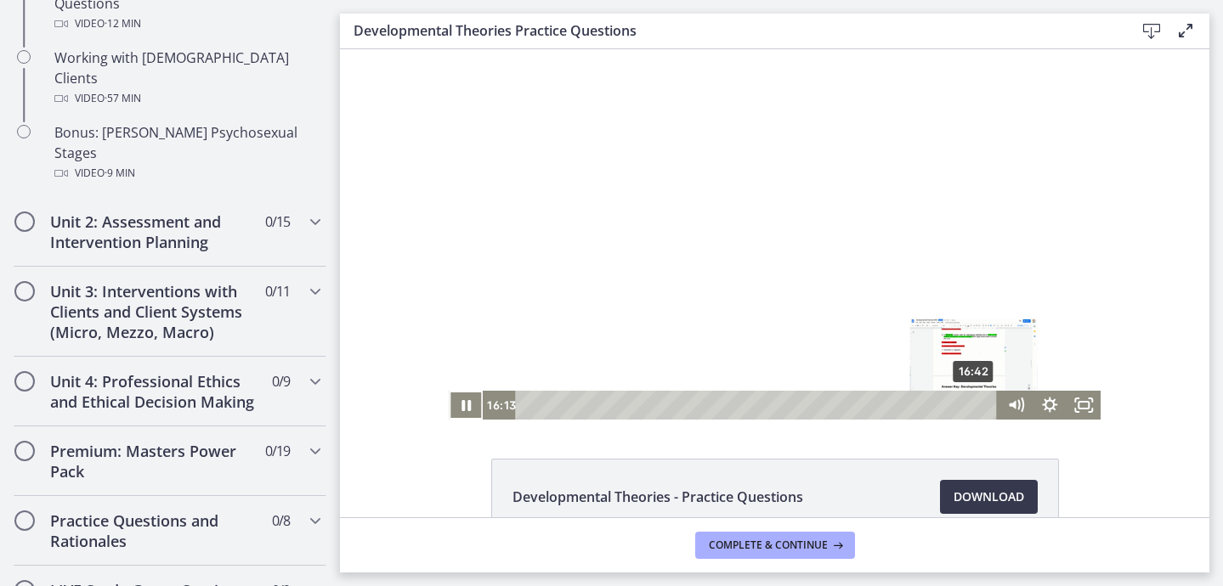
click at [975, 402] on div "16:42" at bounding box center [759, 405] width 462 height 29
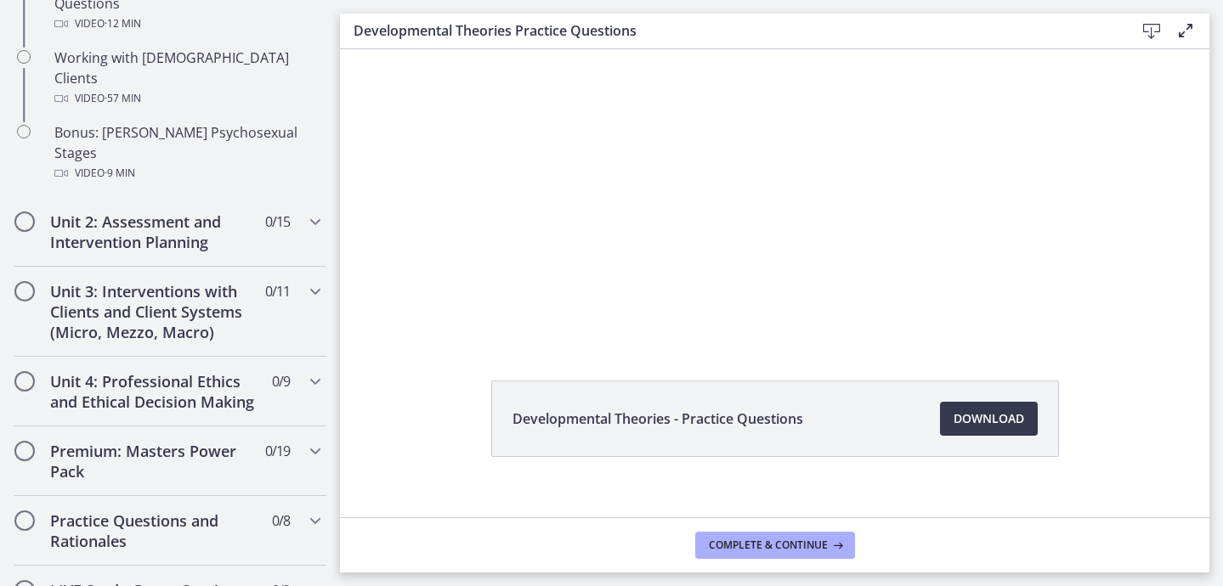
scroll to position [82, 0]
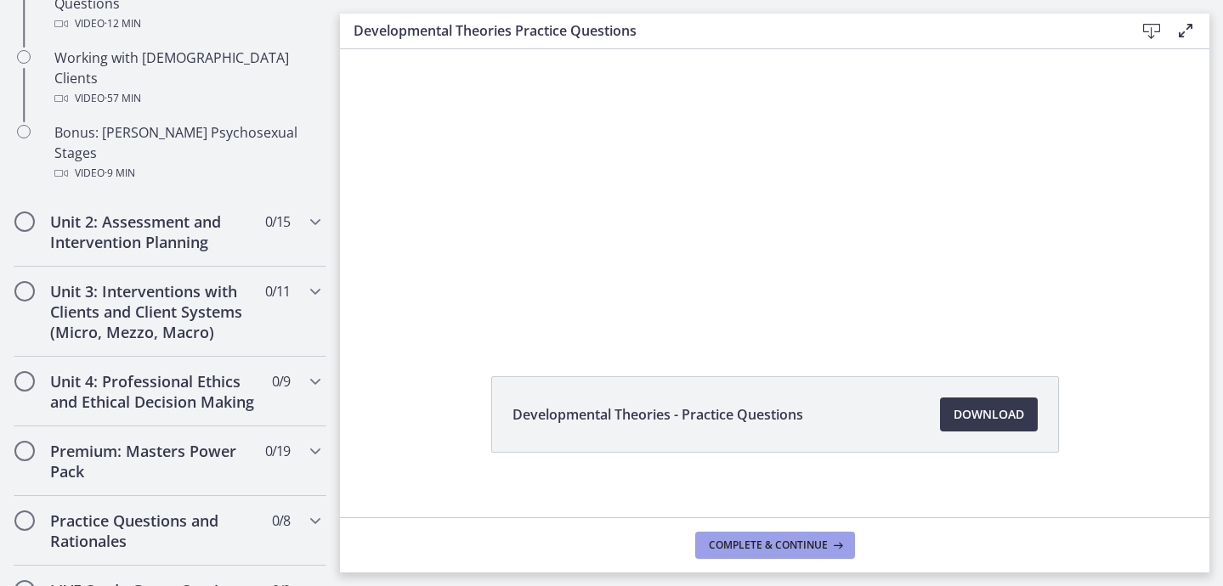
click at [763, 547] on span "Complete & continue" at bounding box center [768, 546] width 119 height 14
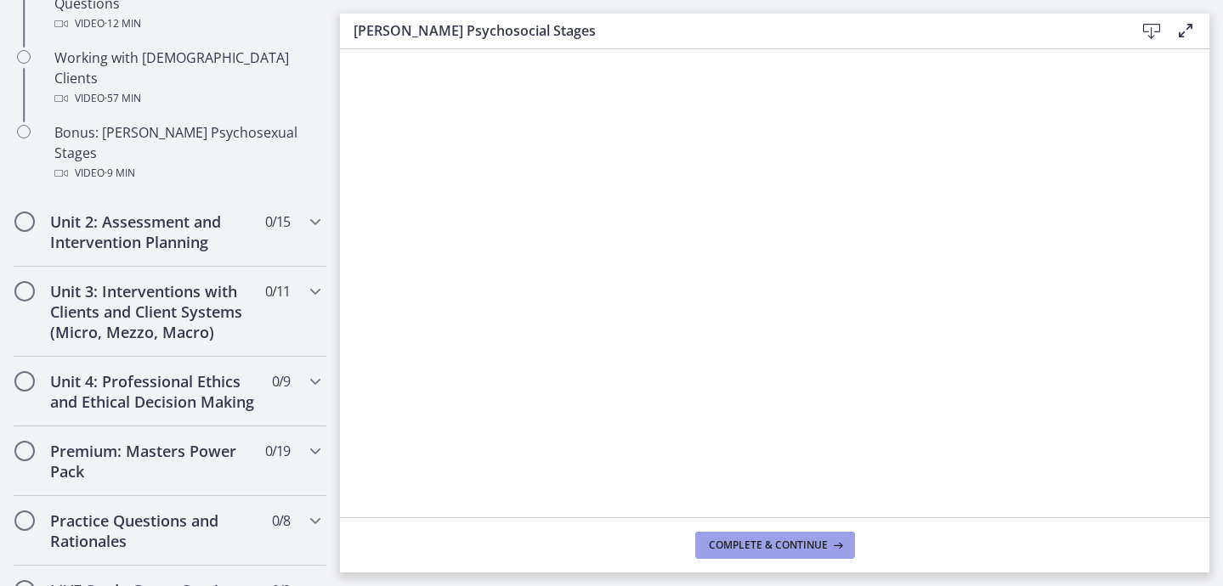
click at [754, 542] on span "Complete & continue" at bounding box center [768, 546] width 119 height 14
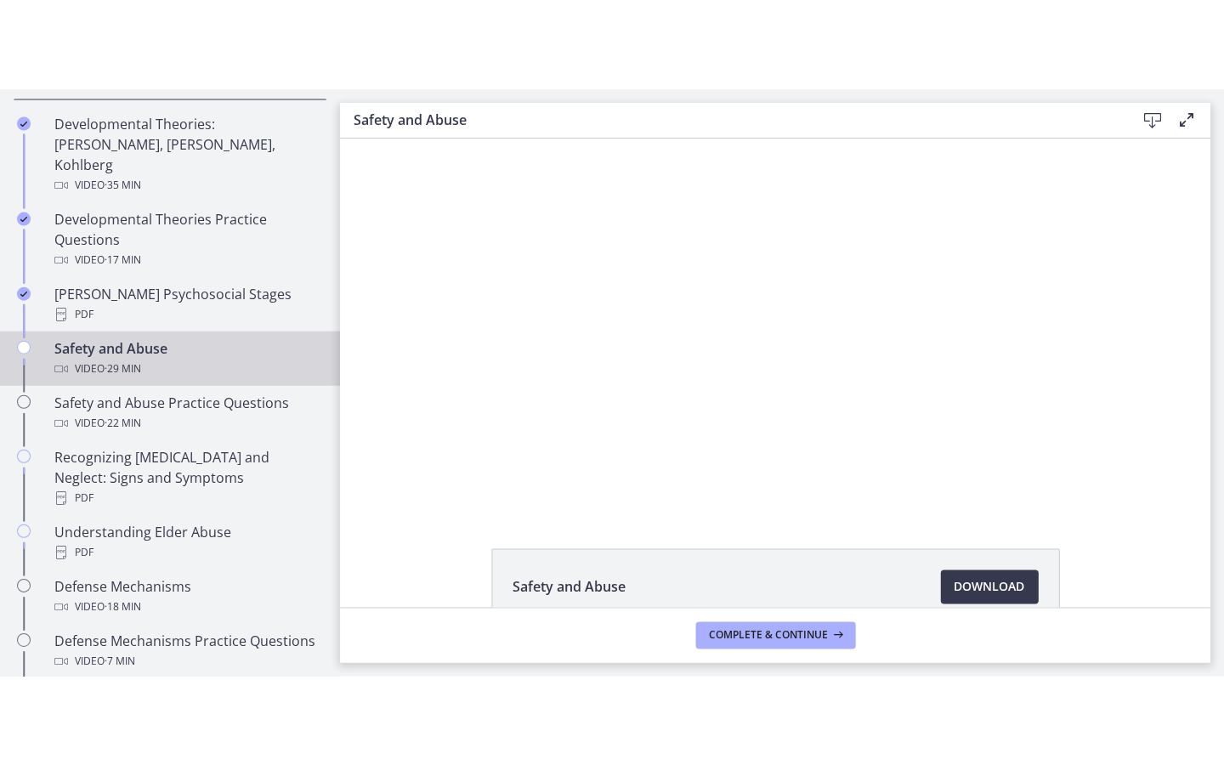
scroll to position [581, 0]
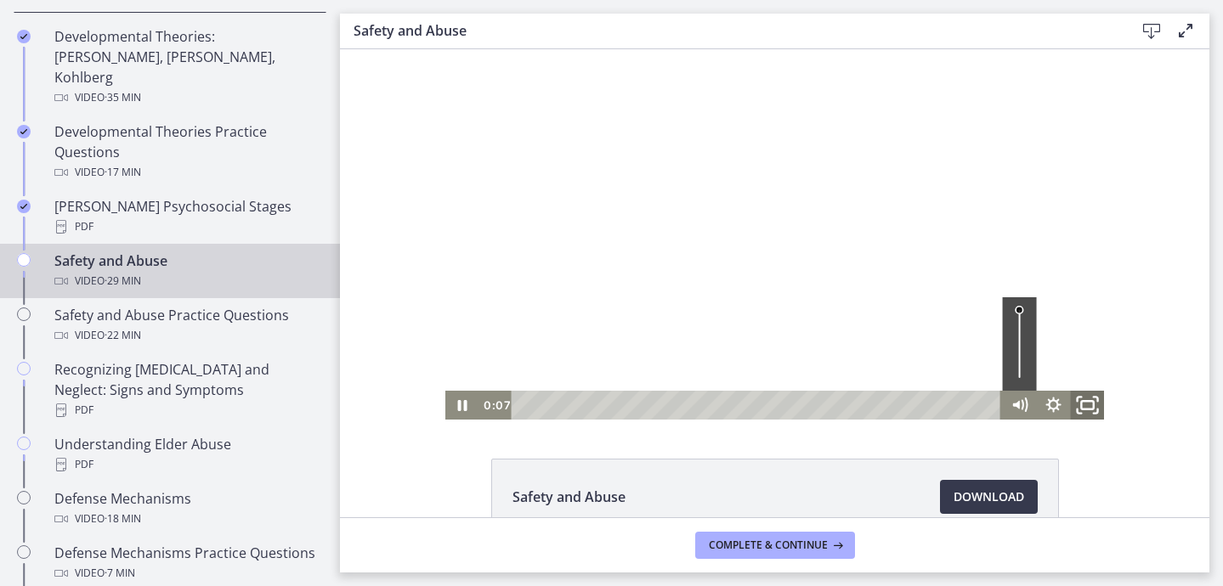
click at [1090, 410] on icon "Fullscreen" at bounding box center [1087, 405] width 41 height 35
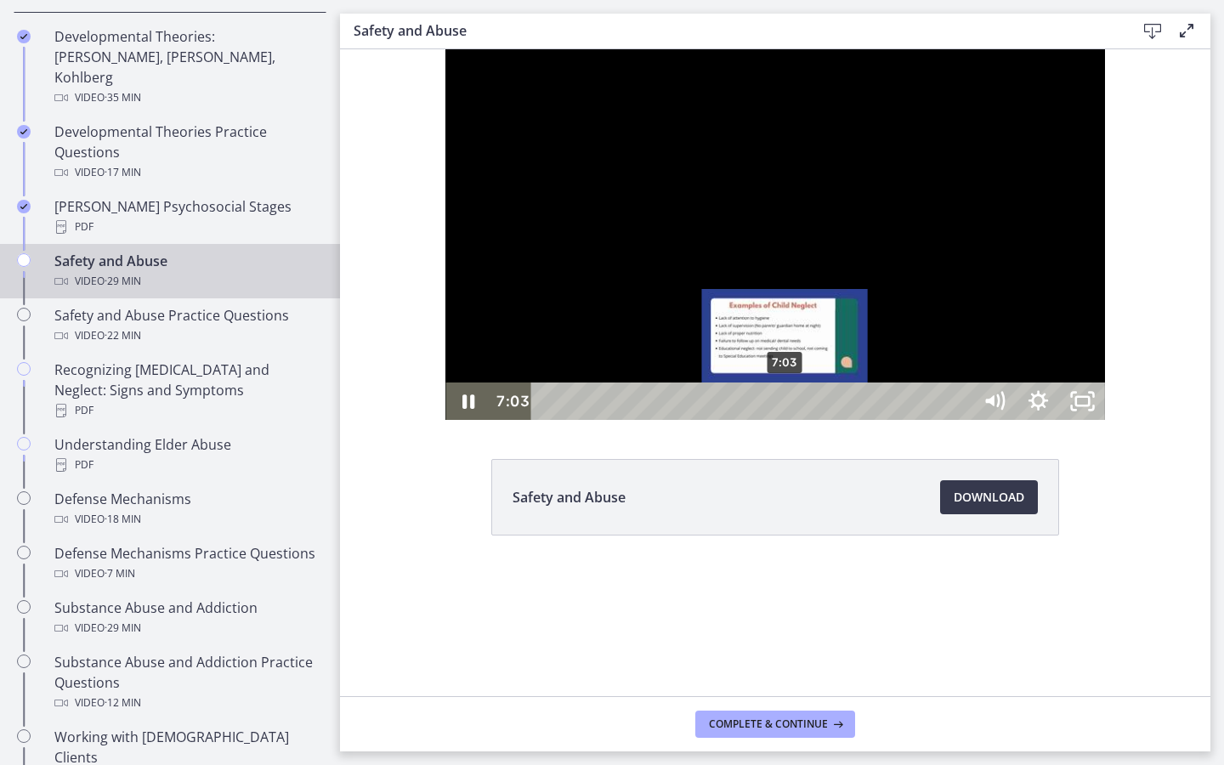
click at [681, 420] on div "7:03" at bounding box center [753, 400] width 413 height 37
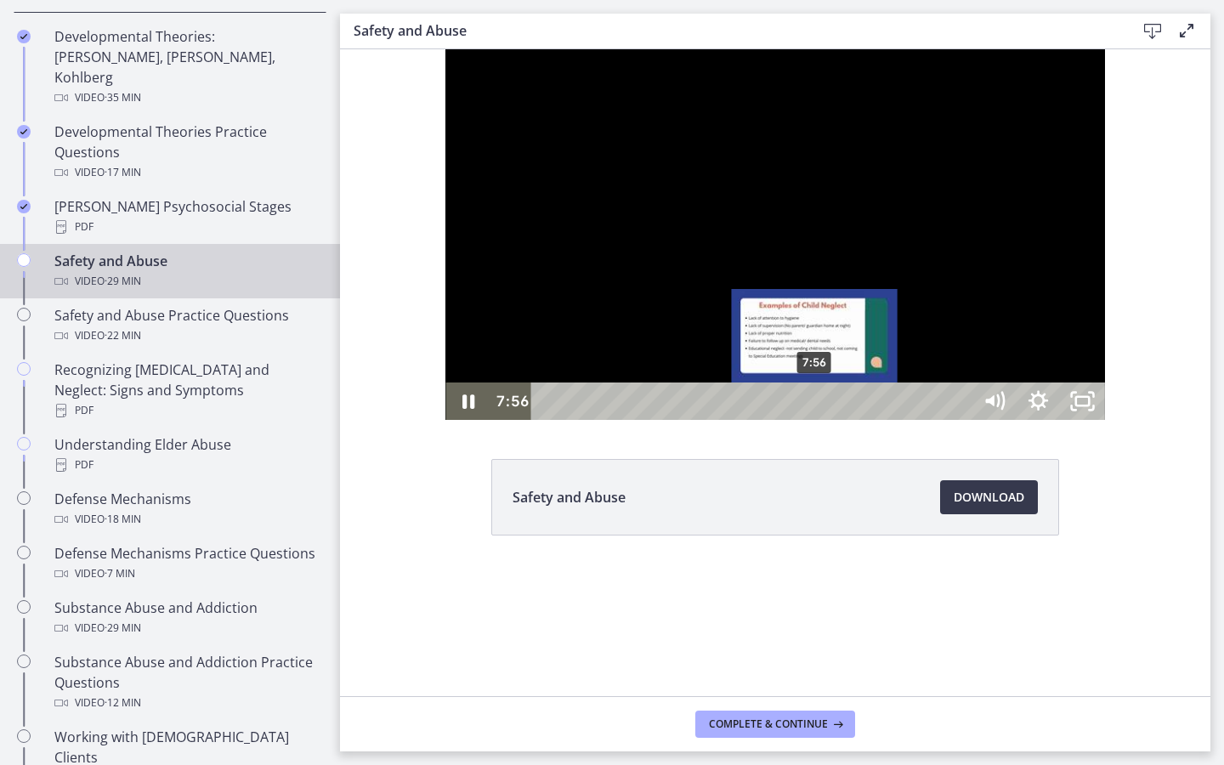
click at [711, 420] on div "7:56" at bounding box center [753, 400] width 413 height 37
click at [724, 420] on div "8:20" at bounding box center [753, 400] width 413 height 37
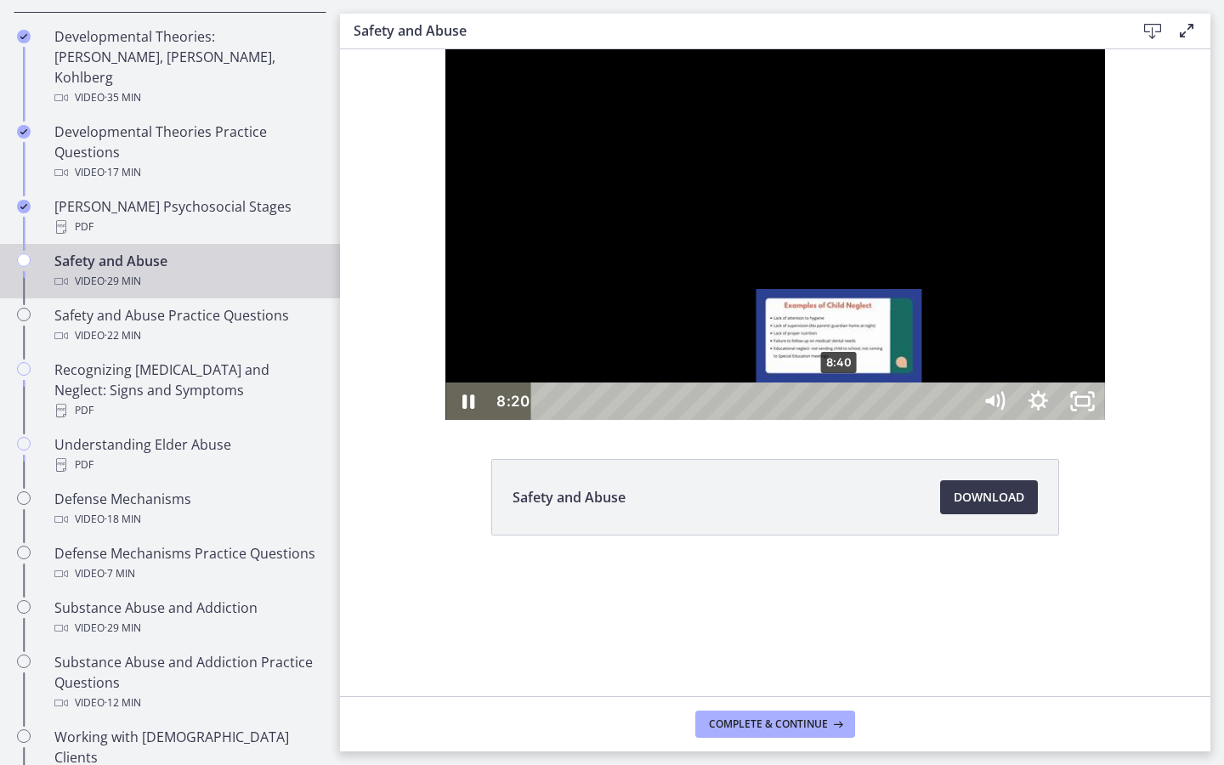
click at [735, 420] on div "8:40" at bounding box center [753, 400] width 413 height 37
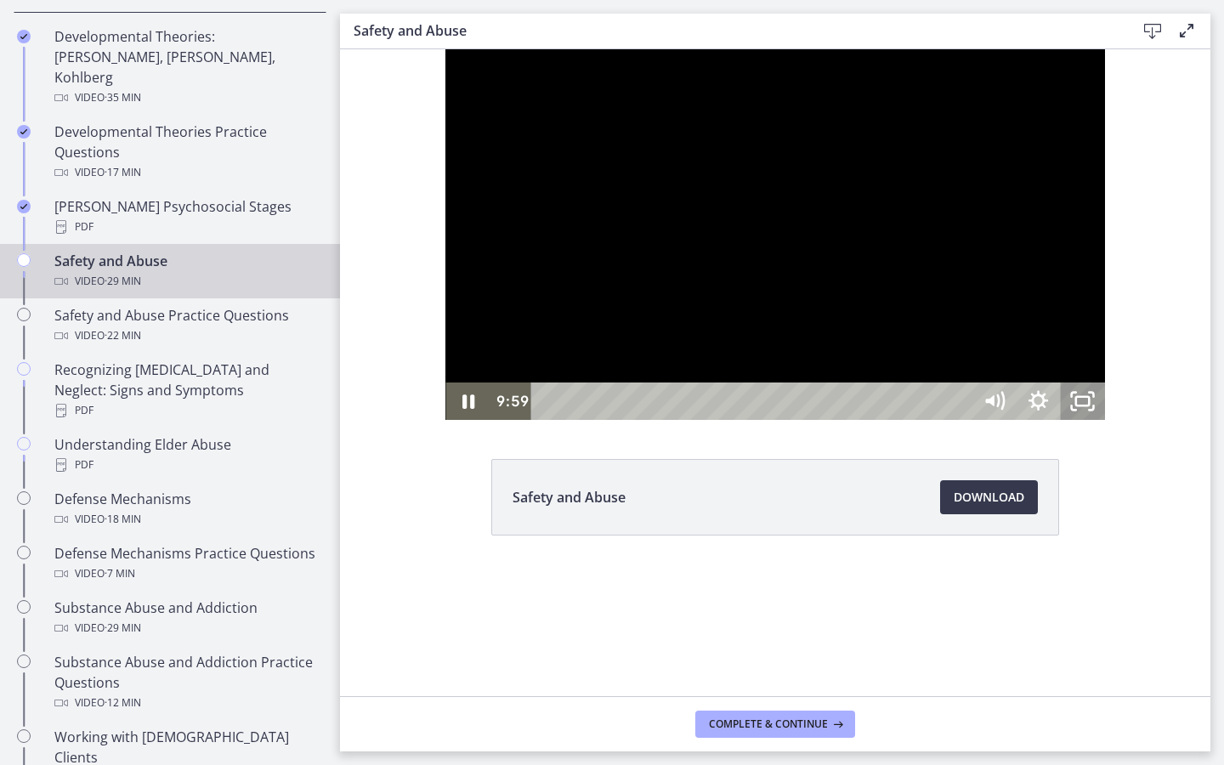
click at [1105, 420] on icon "Unfullscreen" at bounding box center [1083, 400] width 44 height 37
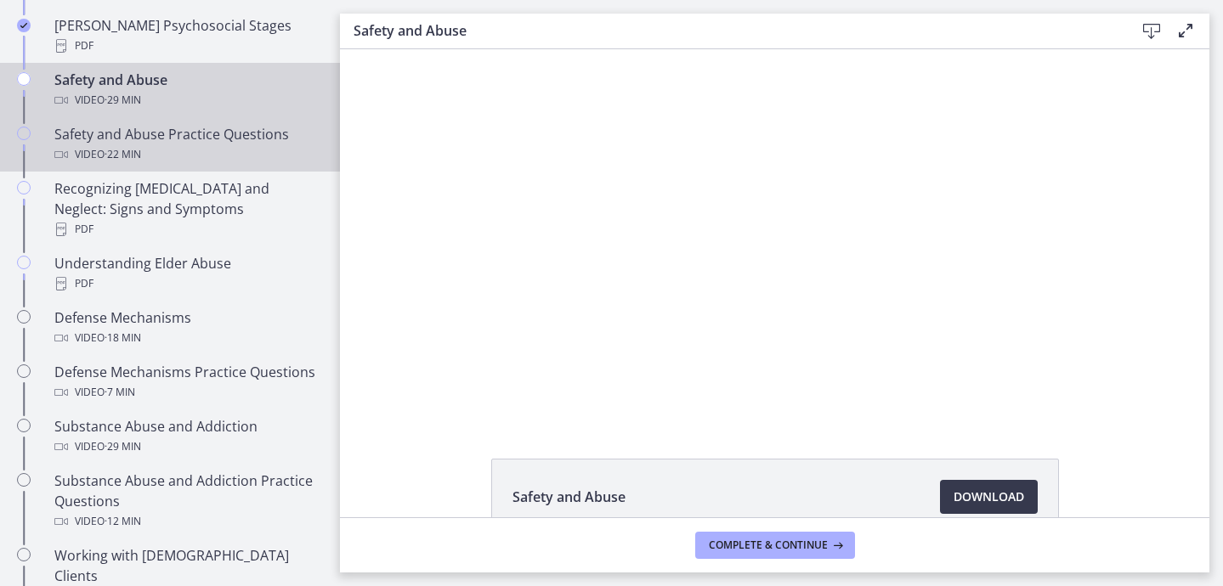
scroll to position [722, 0]
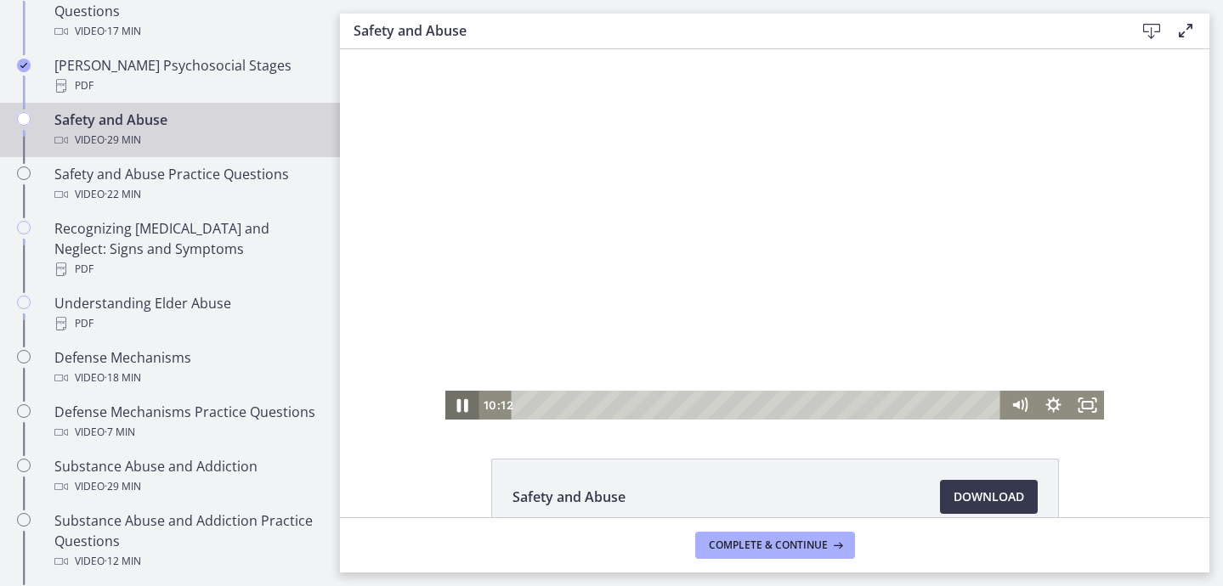
click at [465, 411] on icon "Pause" at bounding box center [462, 405] width 41 height 35
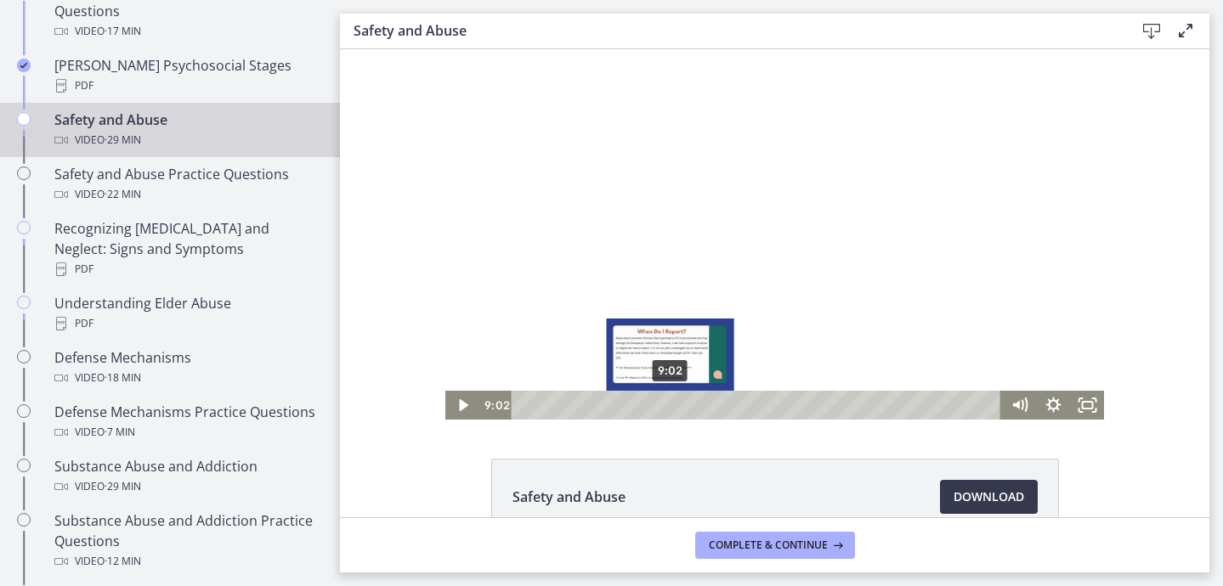
click at [671, 406] on div "9:02" at bounding box center [758, 405] width 469 height 29
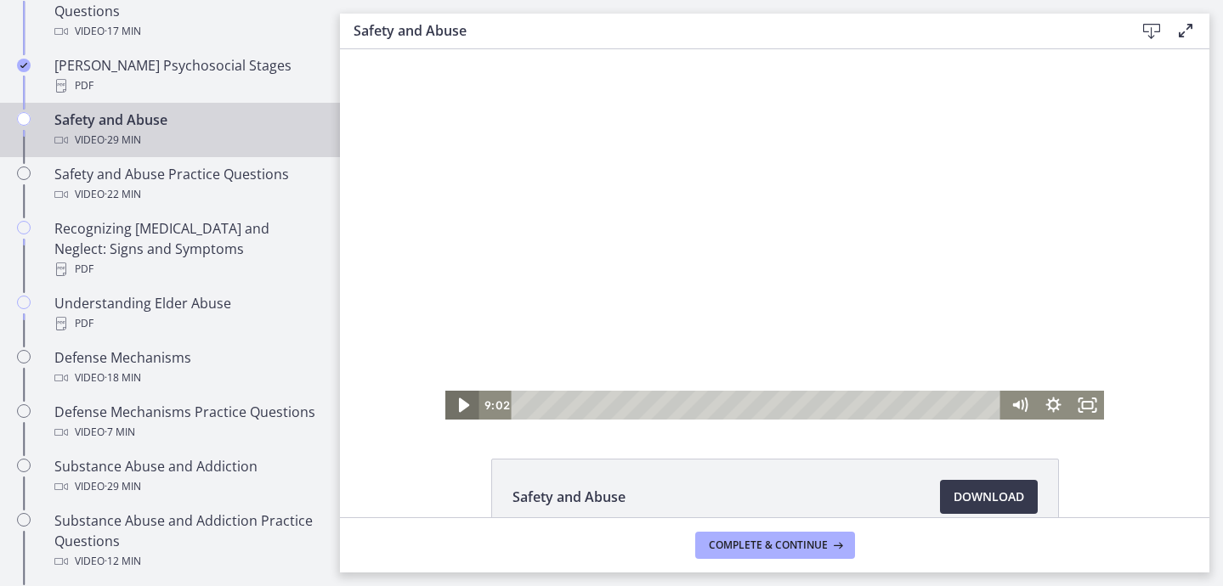
click at [461, 405] on icon "Play Video" at bounding box center [464, 406] width 10 height 14
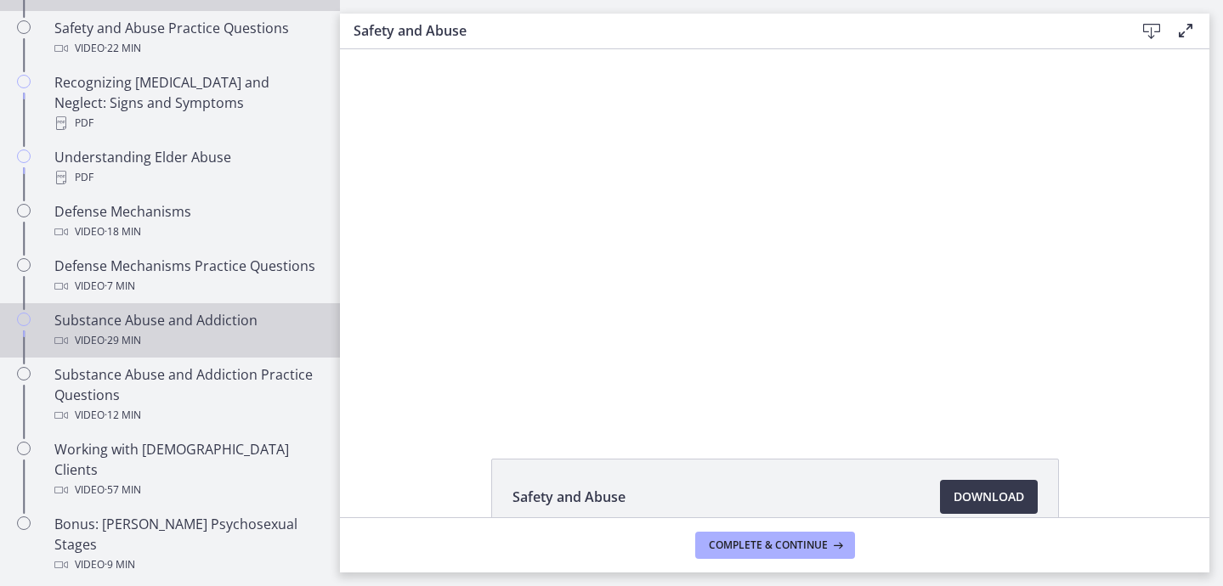
scroll to position [880, 0]
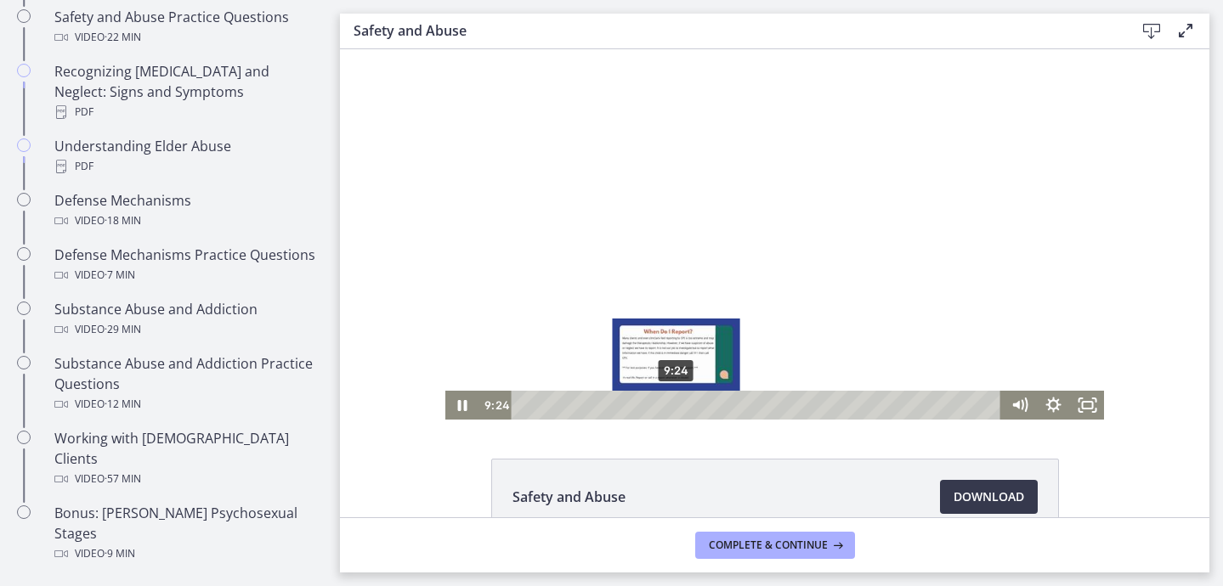
click at [677, 403] on div "9:24" at bounding box center [758, 405] width 469 height 29
click at [684, 405] on div "9:53" at bounding box center [758, 405] width 469 height 29
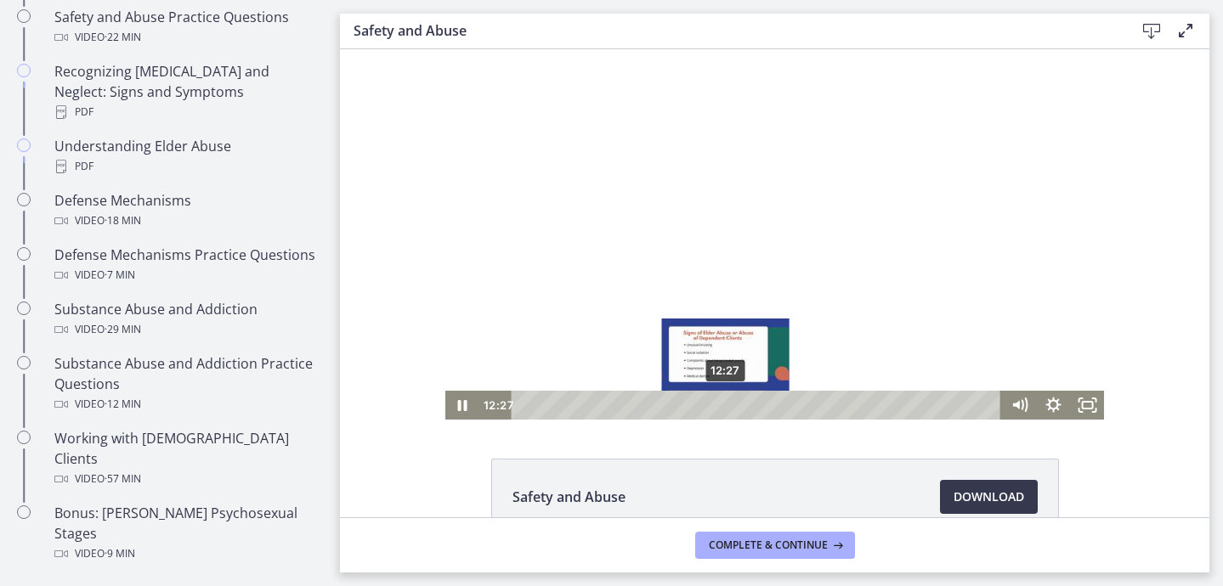
click at [726, 405] on div "12:27" at bounding box center [758, 405] width 469 height 29
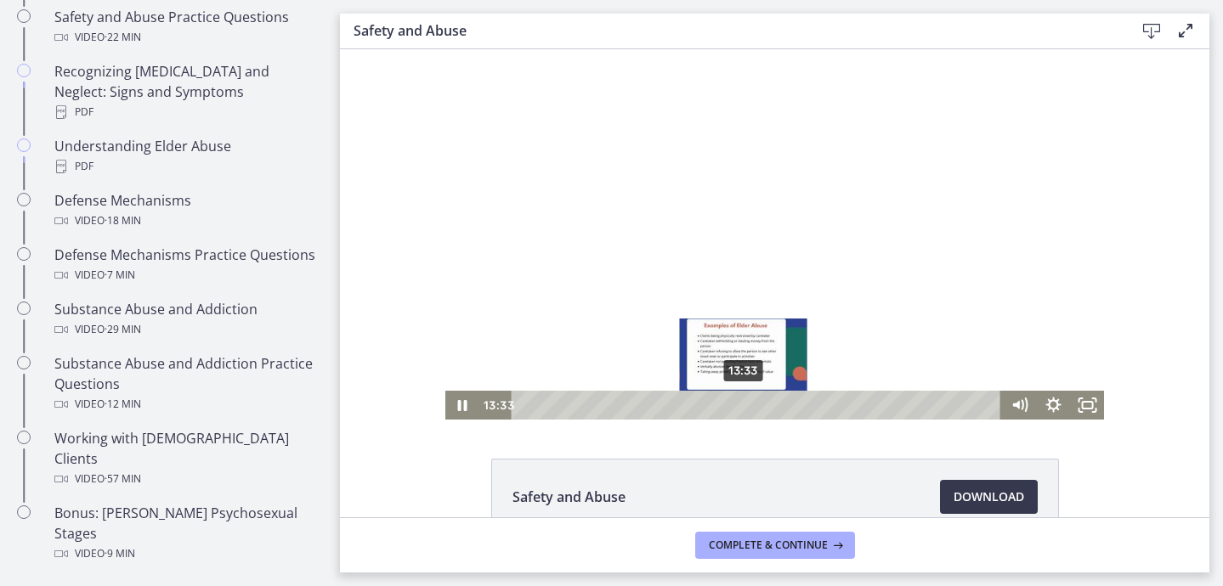
click at [744, 405] on div "13:33" at bounding box center [758, 405] width 469 height 29
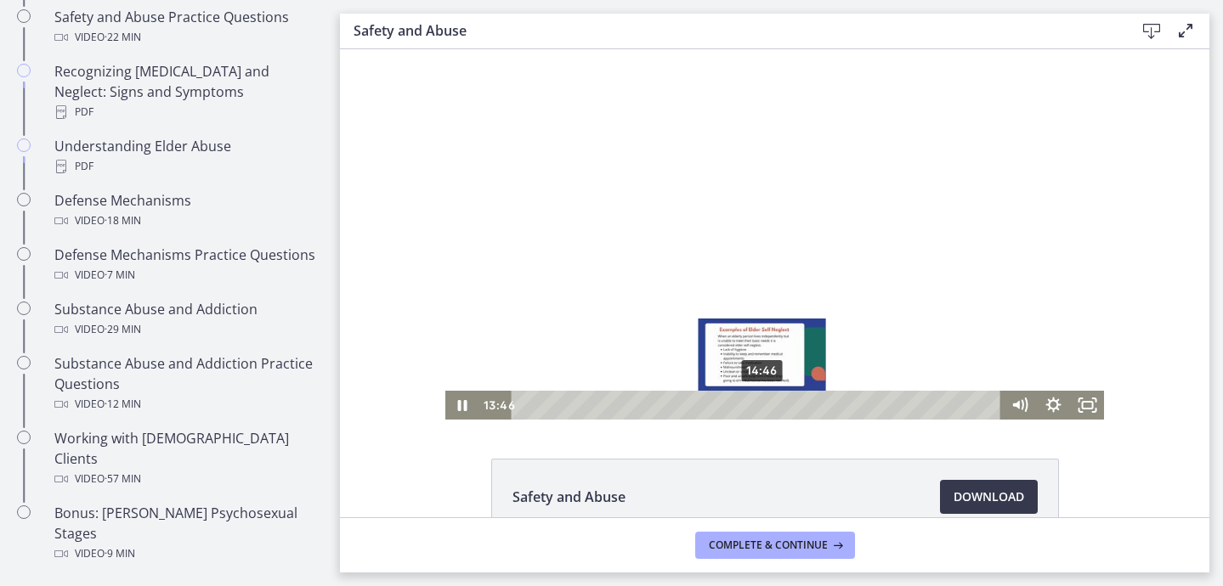
click at [763, 404] on div "14:46" at bounding box center [758, 405] width 469 height 29
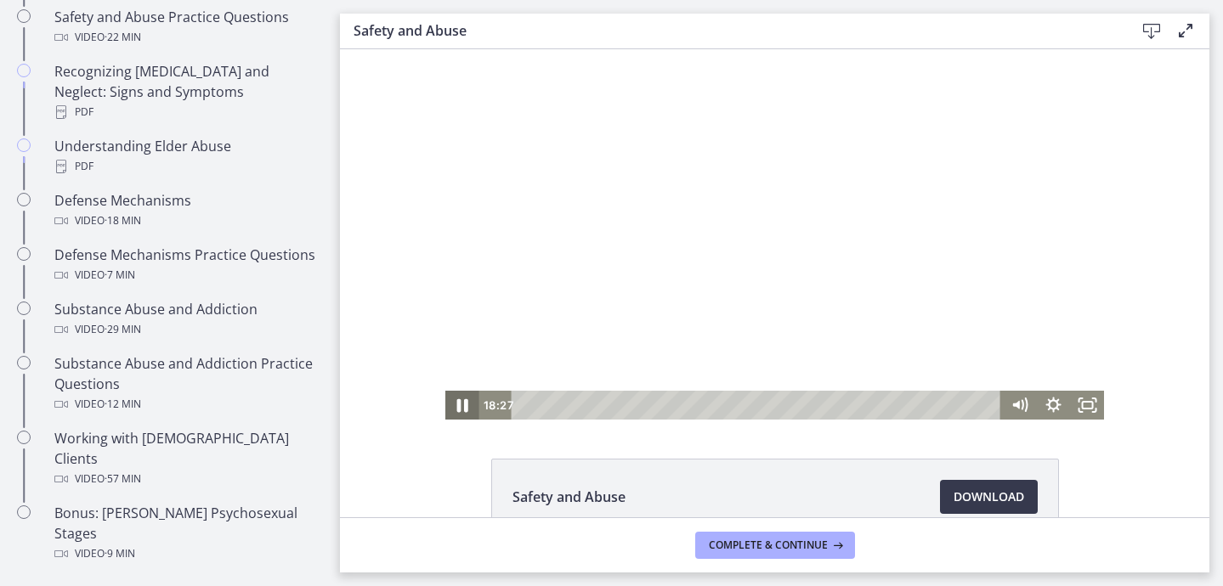
click at [462, 404] on icon "Pause" at bounding box center [462, 405] width 41 height 35
click at [467, 402] on icon "Play Video" at bounding box center [464, 405] width 41 height 35
click at [457, 399] on icon "Pause" at bounding box center [462, 405] width 41 height 35
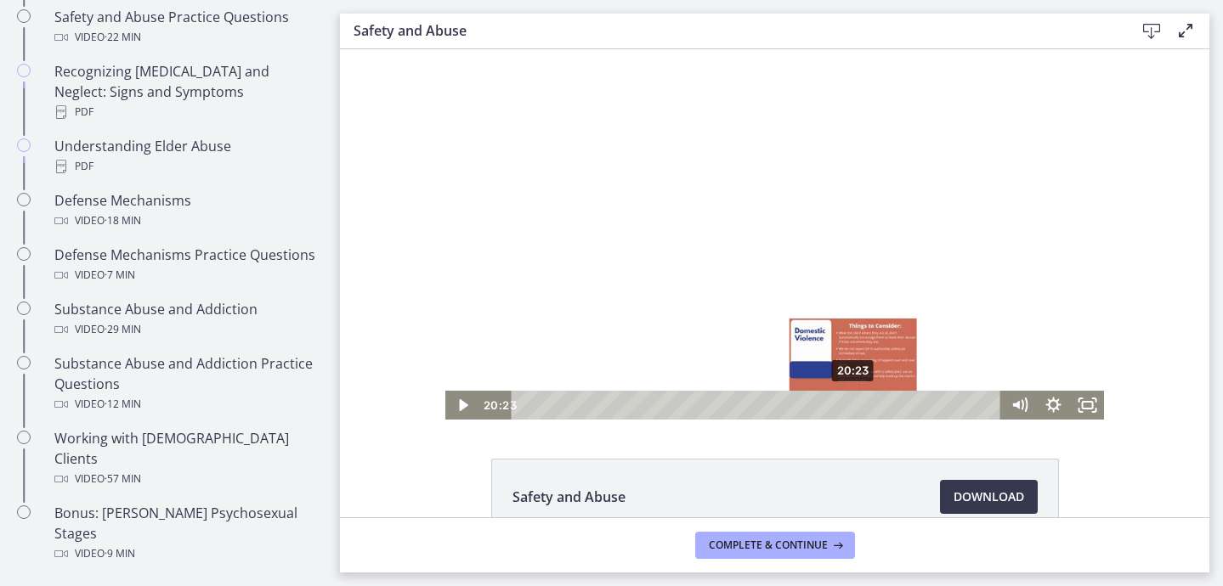
click at [854, 403] on div "Playbar" at bounding box center [852, 404] width 9 height 9
click at [862, 405] on div "20:51" at bounding box center [758, 405] width 469 height 29
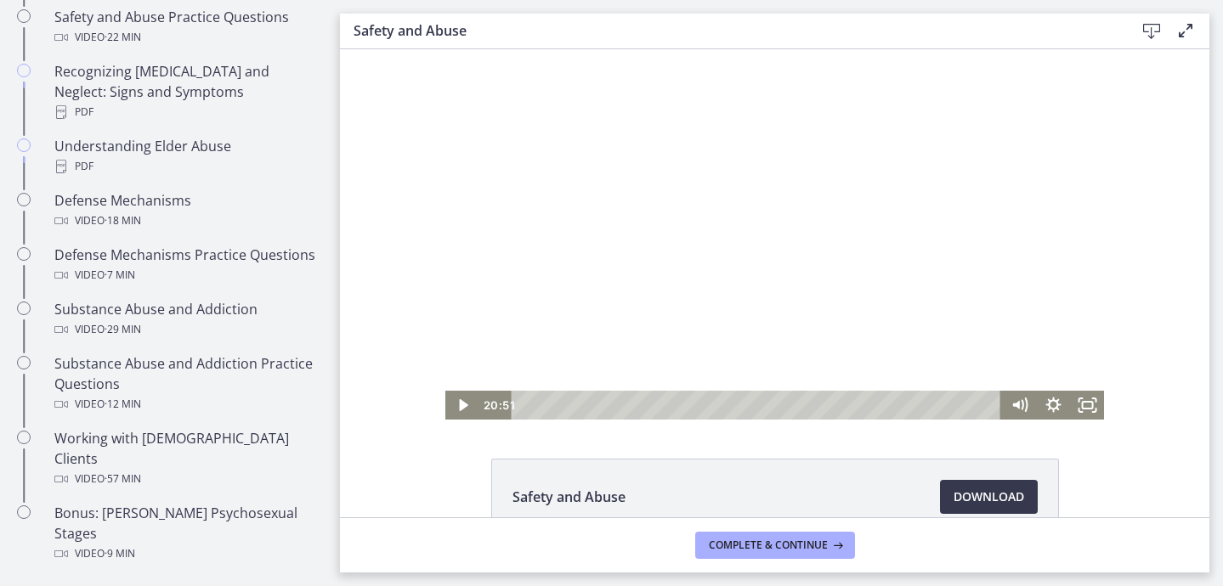
click at [802, 315] on div at bounding box center [774, 234] width 659 height 371
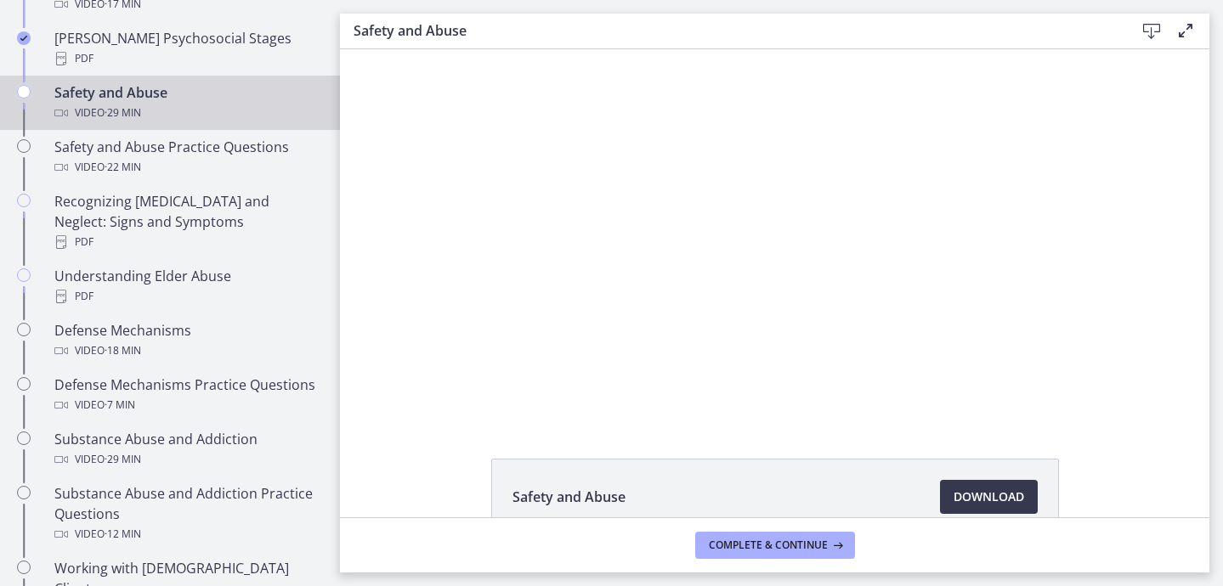
scroll to position [753, 0]
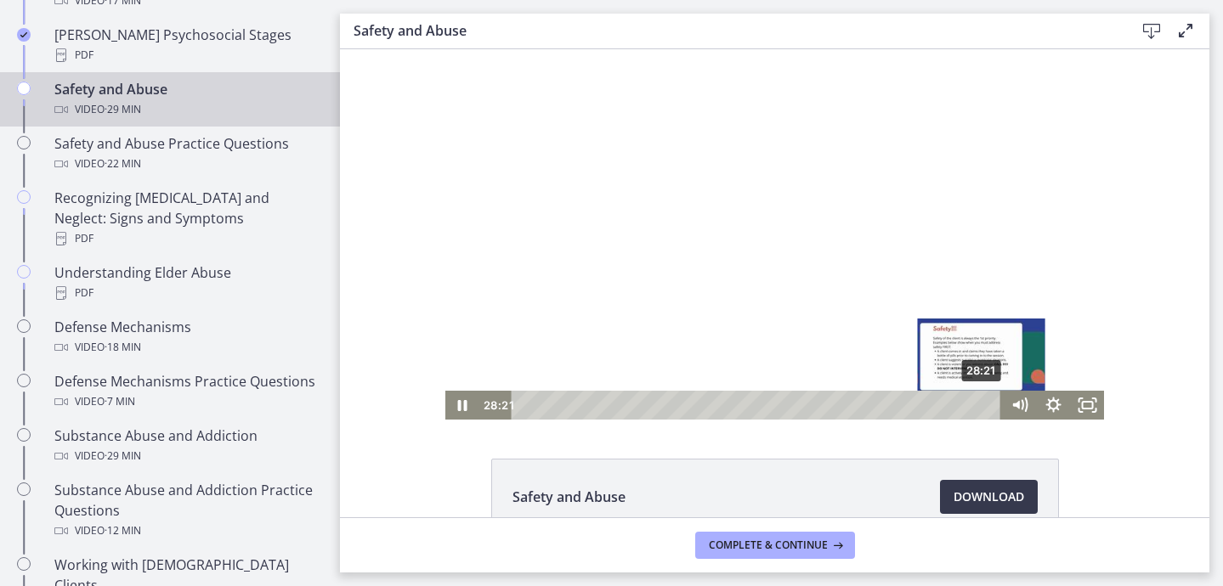
click at [983, 403] on div "28:21" at bounding box center [758, 405] width 469 height 29
click at [989, 405] on div "28:43" at bounding box center [758, 405] width 469 height 29
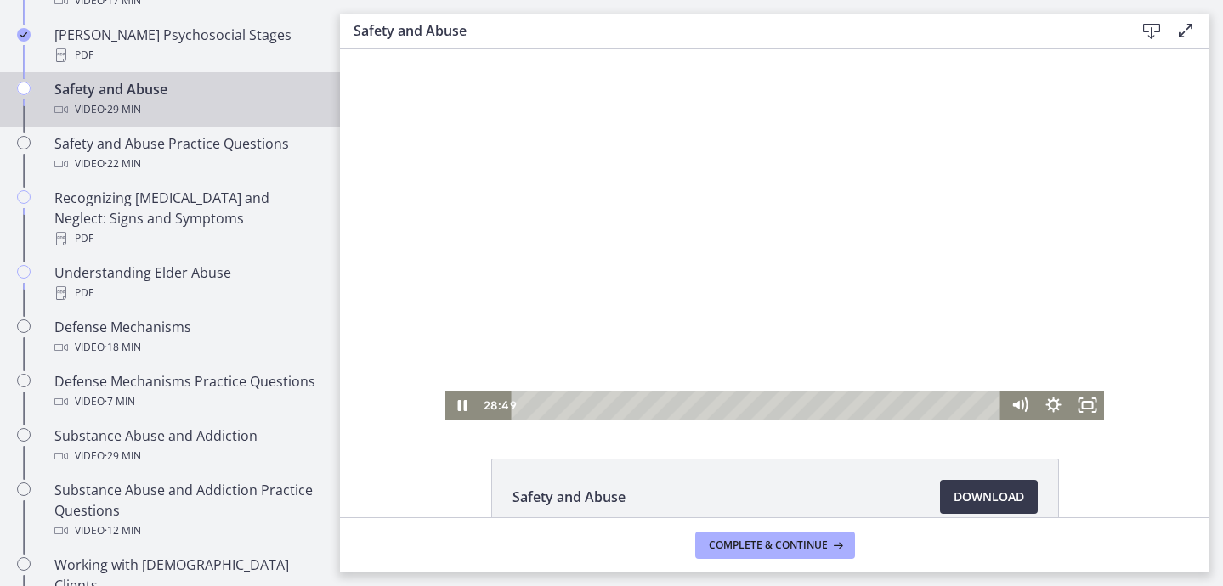
scroll to position [43, 0]
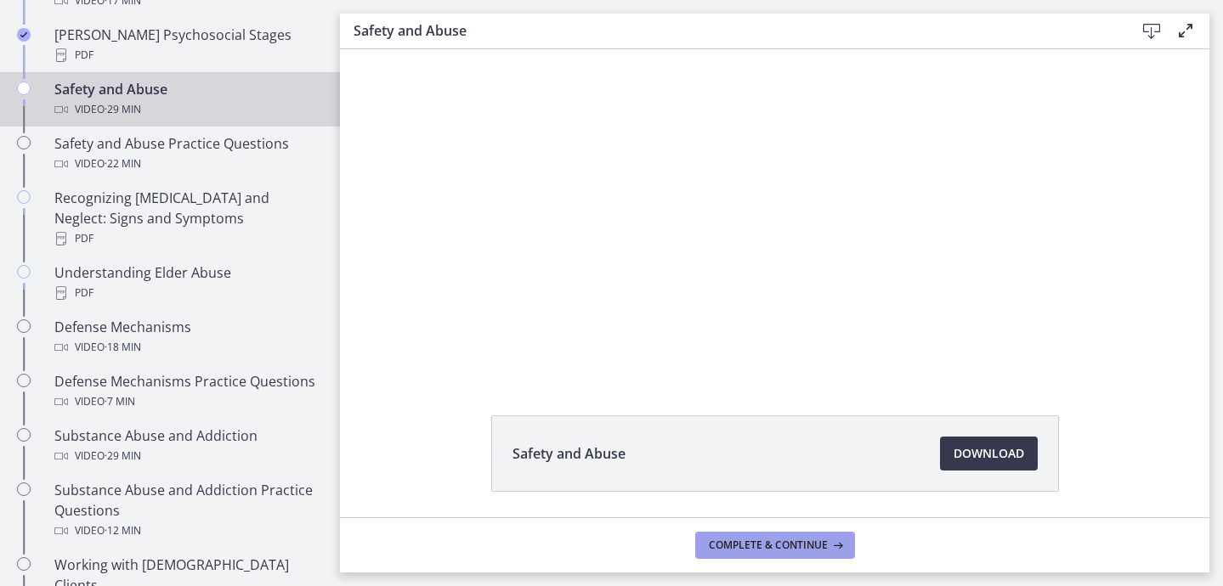
click at [791, 541] on span "Complete & continue" at bounding box center [768, 546] width 119 height 14
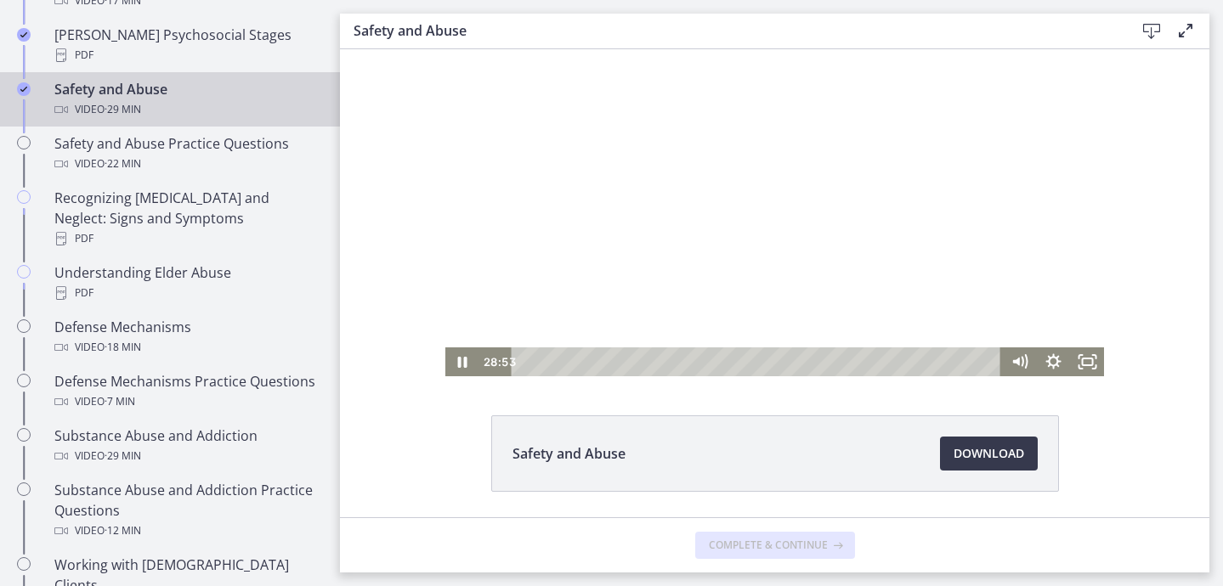
scroll to position [0, 0]
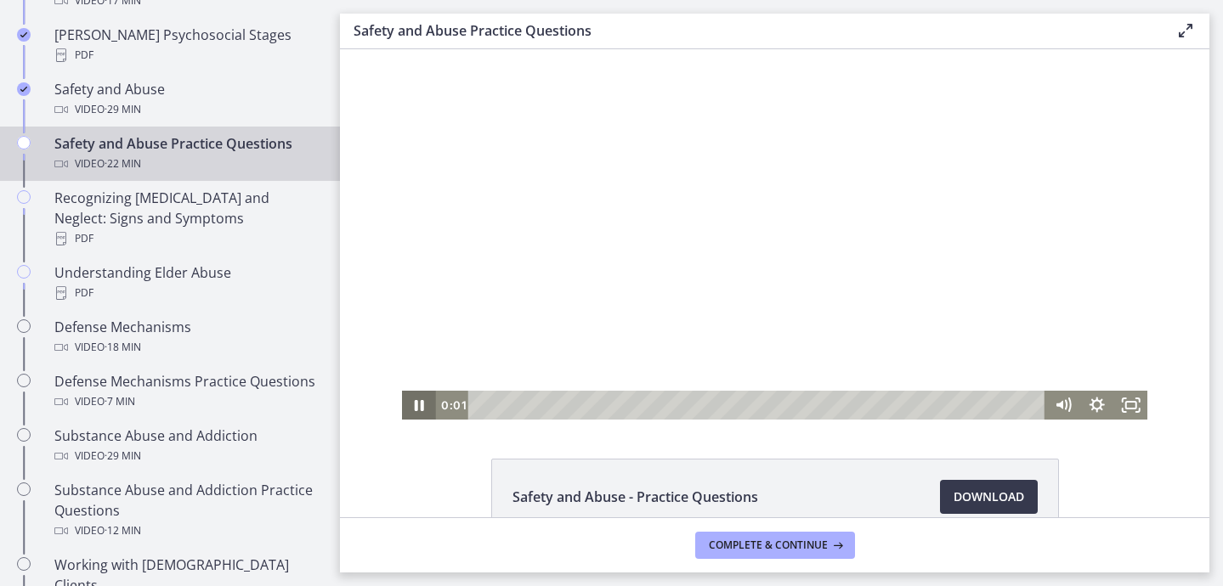
click at [416, 406] on icon "Pause" at bounding box center [419, 405] width 9 height 11
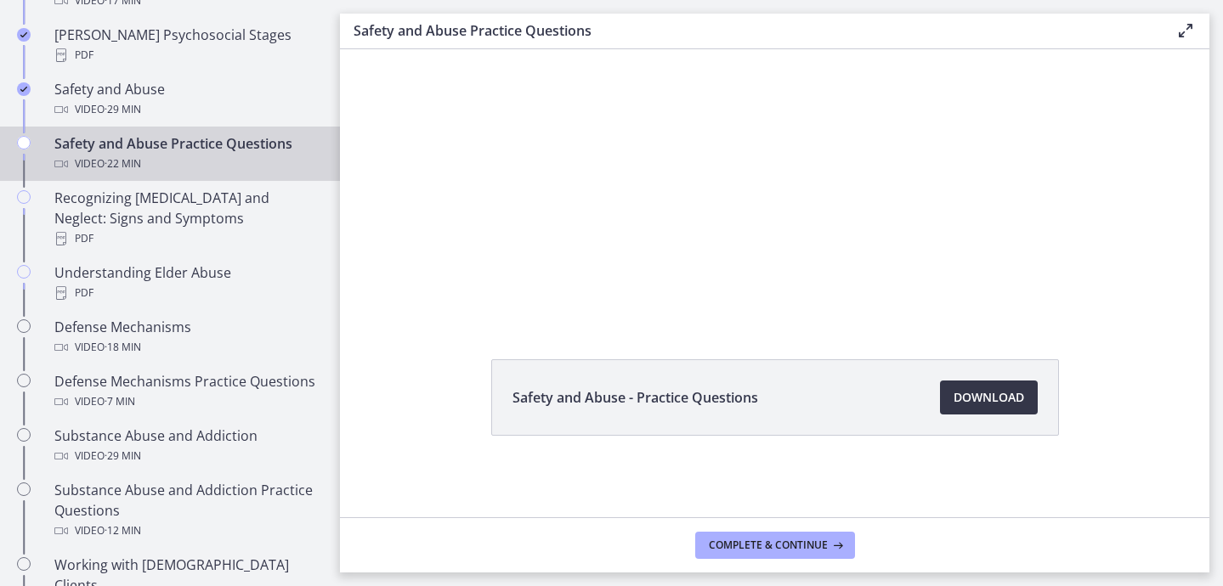
click at [976, 395] on span "Download Opens in a new window" at bounding box center [989, 398] width 71 height 20
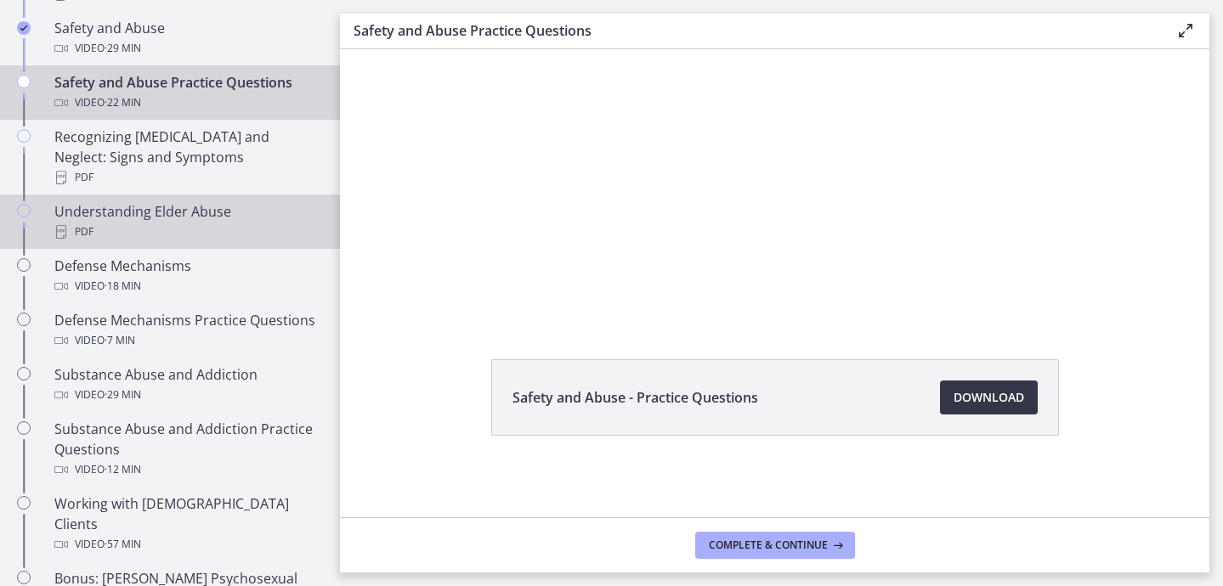
scroll to position [819, 0]
